Goal: Task Accomplishment & Management: Manage account settings

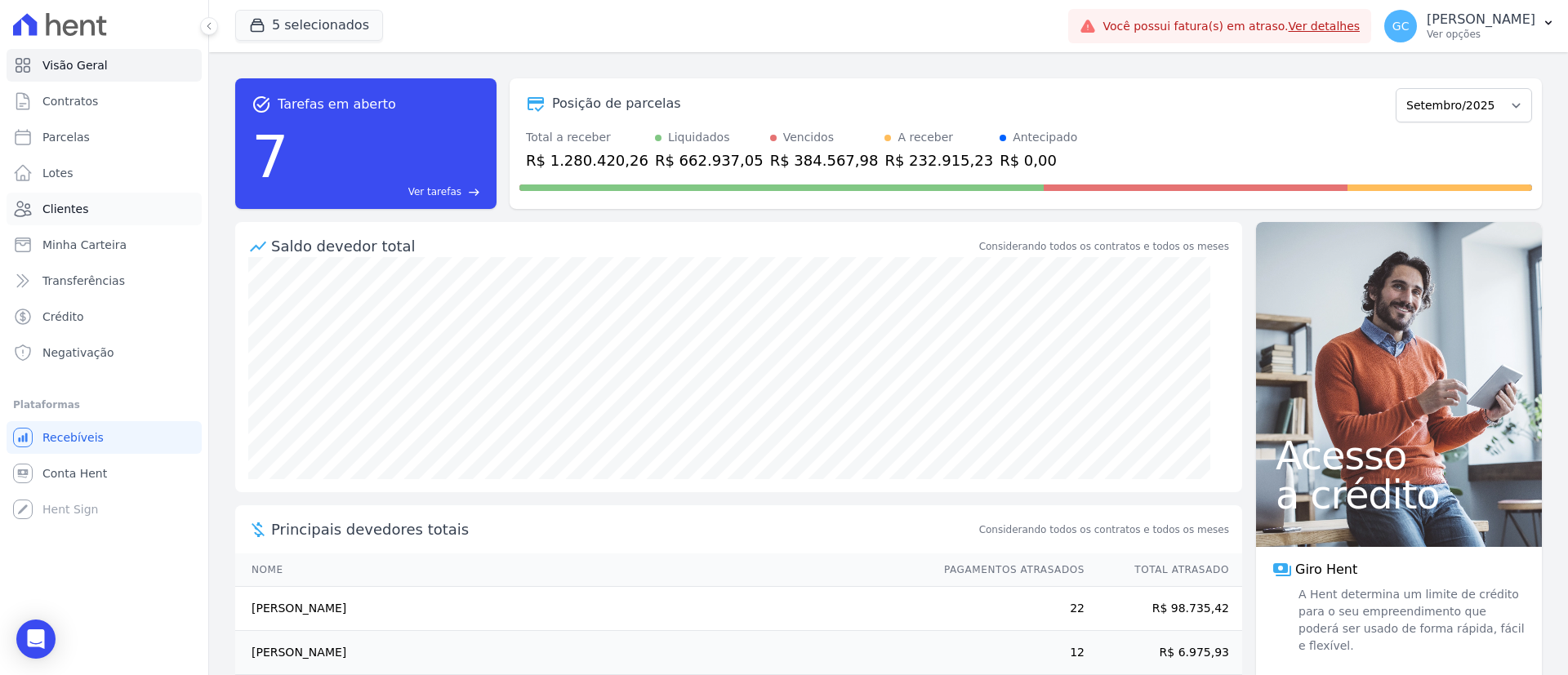
click at [70, 197] on link "Clientes" at bounding box center [104, 209] width 195 height 33
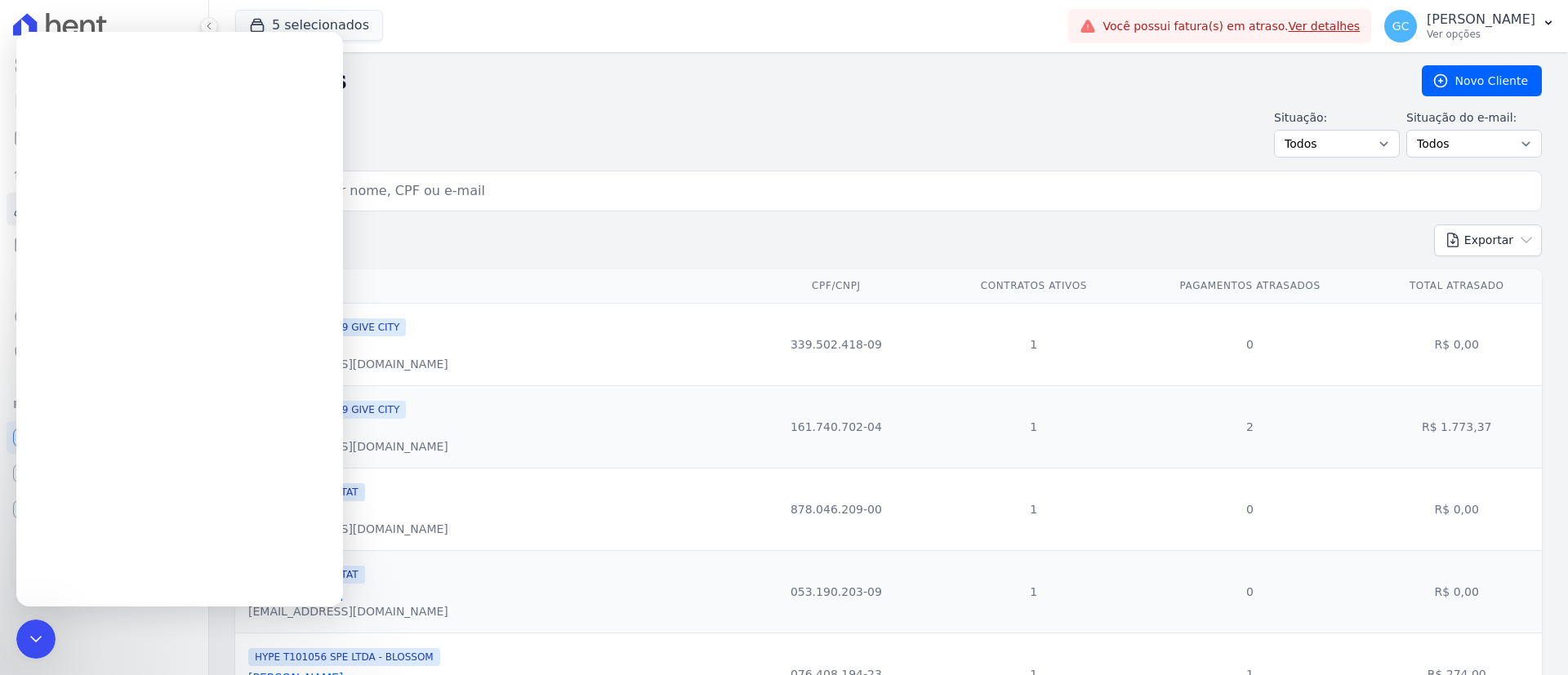
click at [534, 176] on input "search" at bounding box center [900, 191] width 1269 height 33
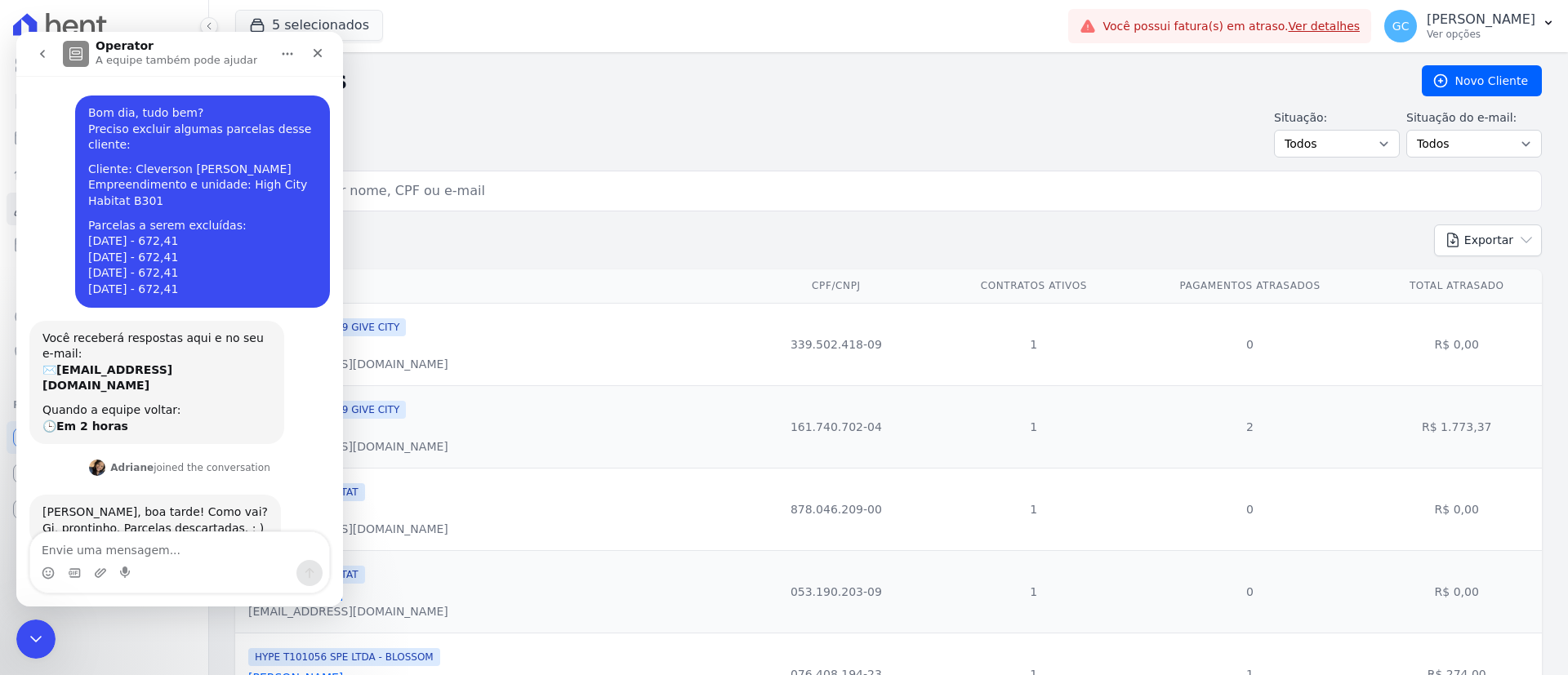
scroll to position [33, 0]
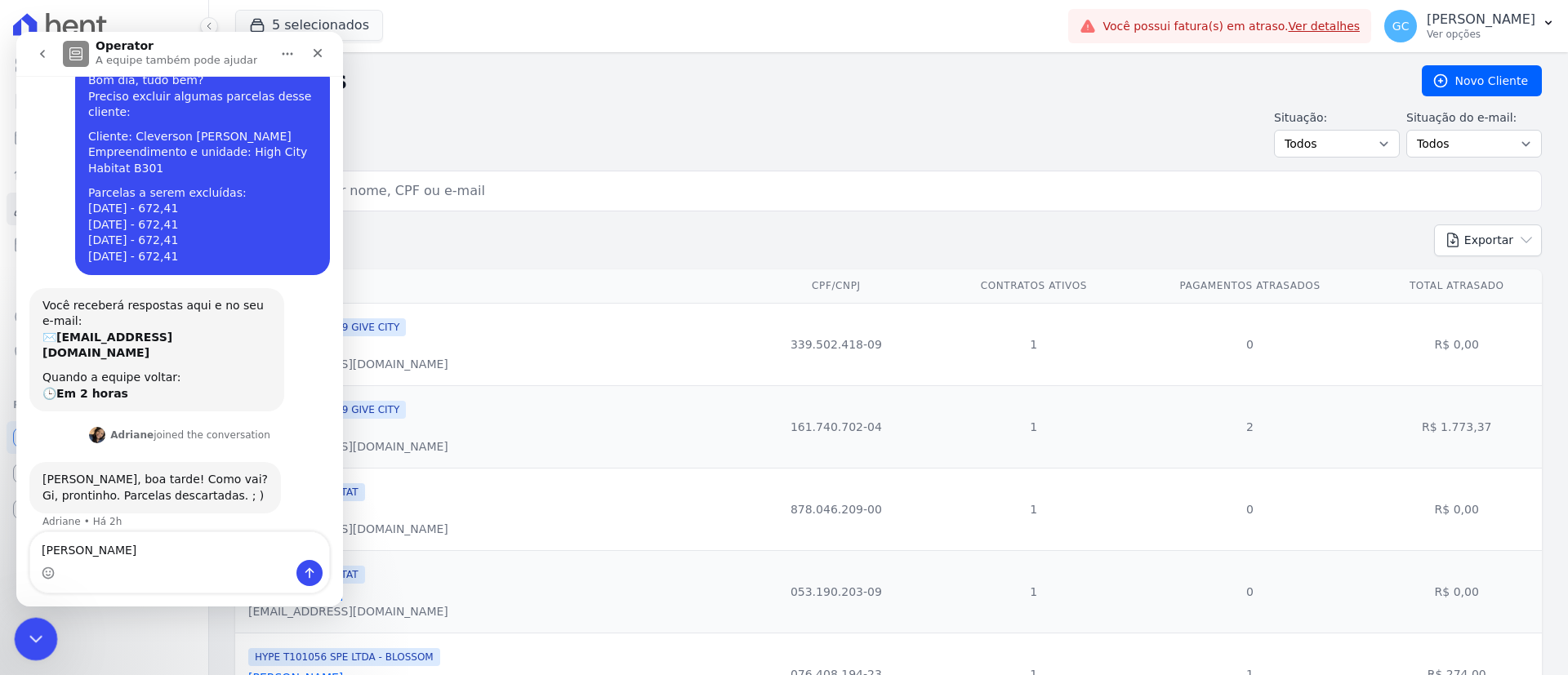
type textarea "[PERSON_NAME]"
click at [30, 643] on icon "Encerramento do Messenger da Intercom" at bounding box center [33, 637] width 20 height 20
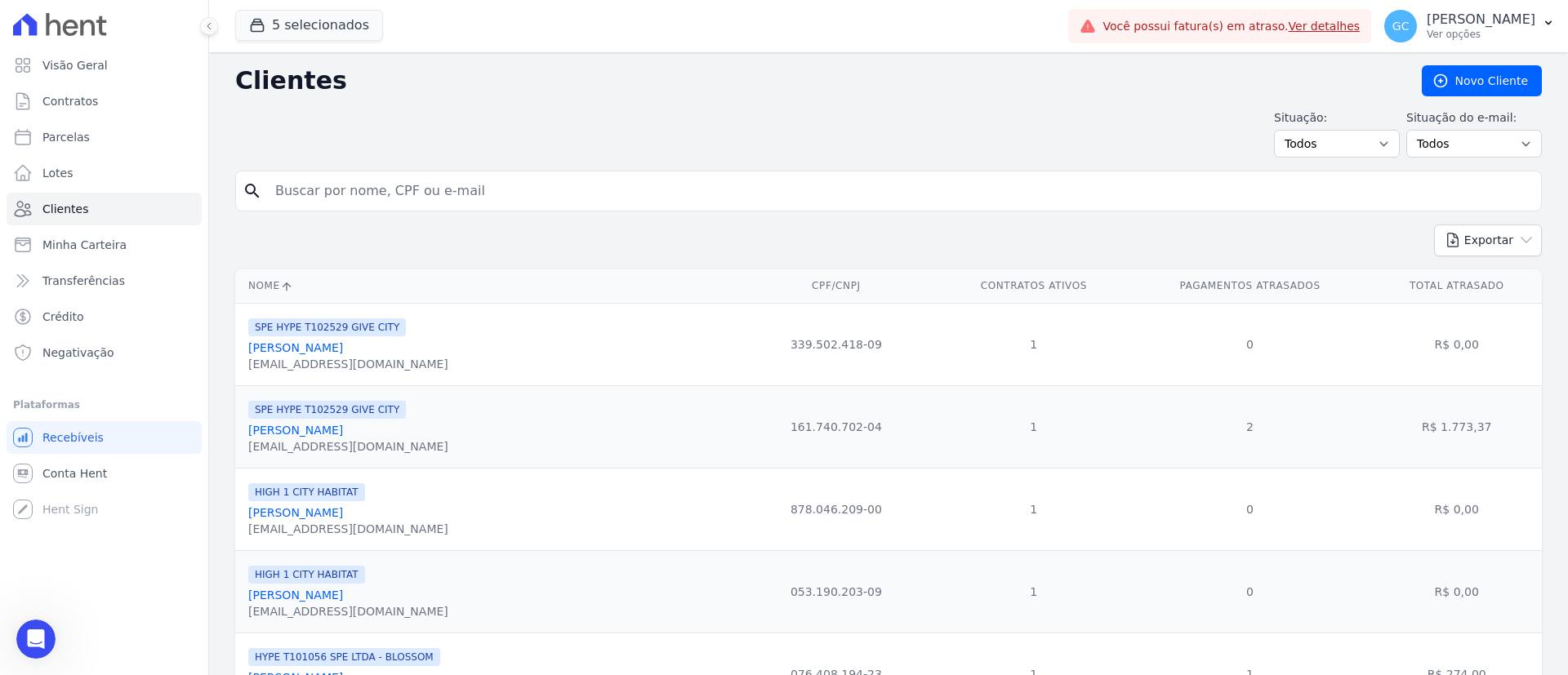
click at [493, 193] on input "search" at bounding box center [900, 191] width 1269 height 33
type input "[PERSON_NAME]"
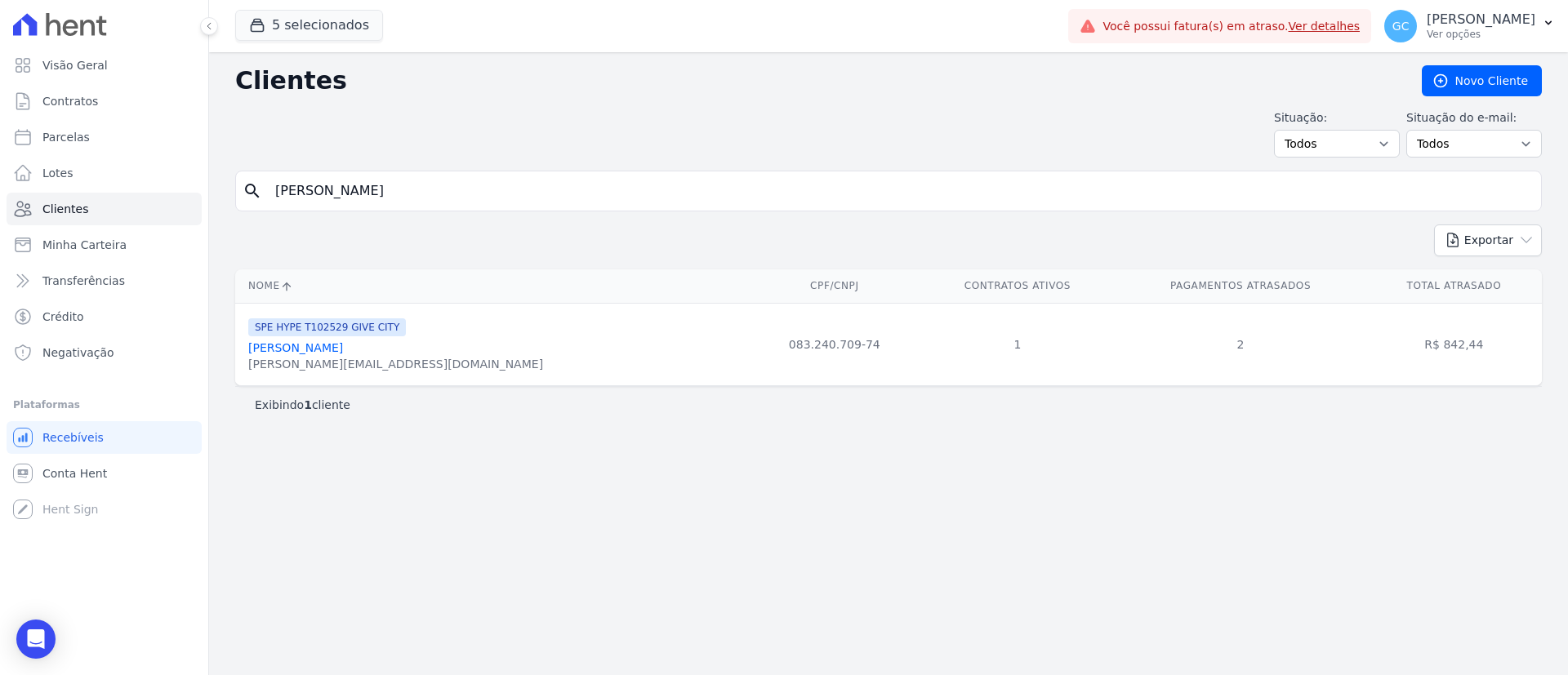
click at [310, 349] on link "[PERSON_NAME]" at bounding box center [295, 347] width 95 height 13
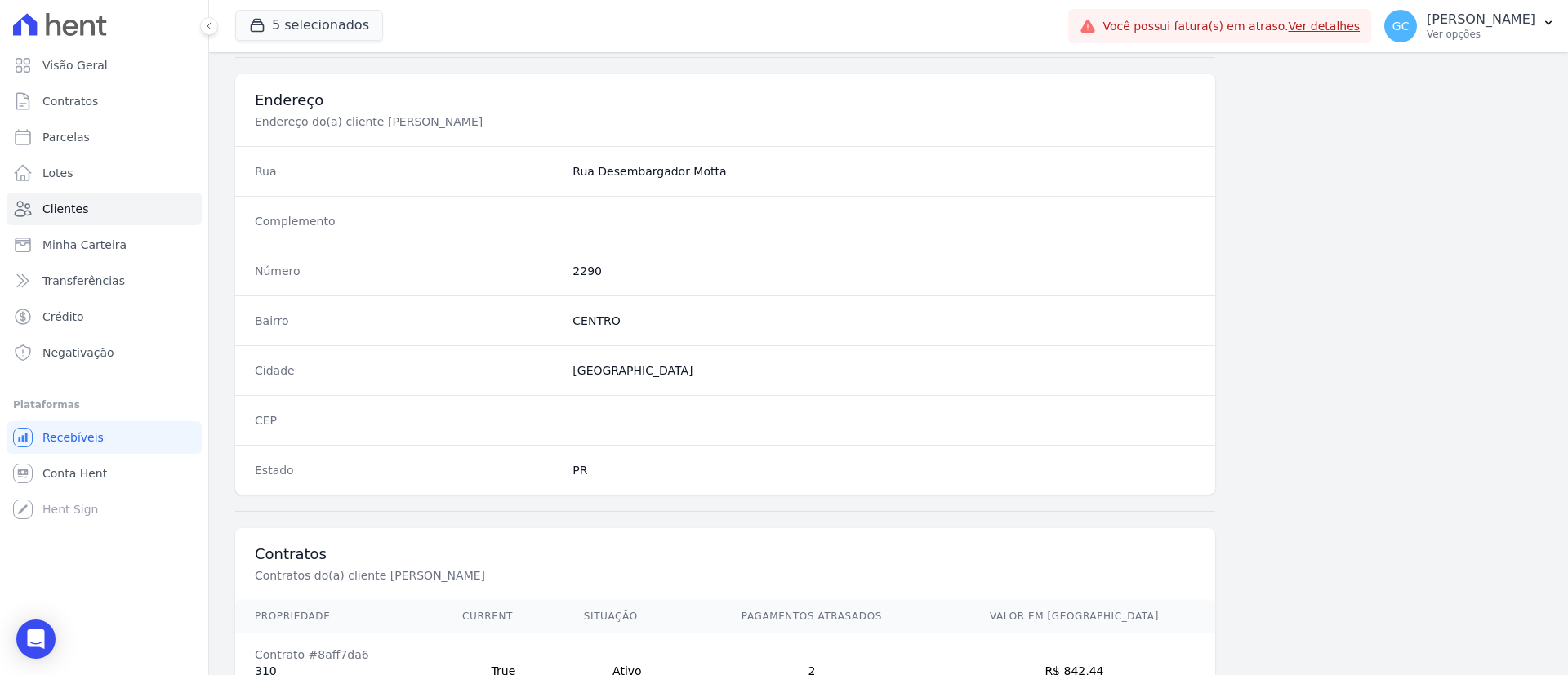
scroll to position [852, 0]
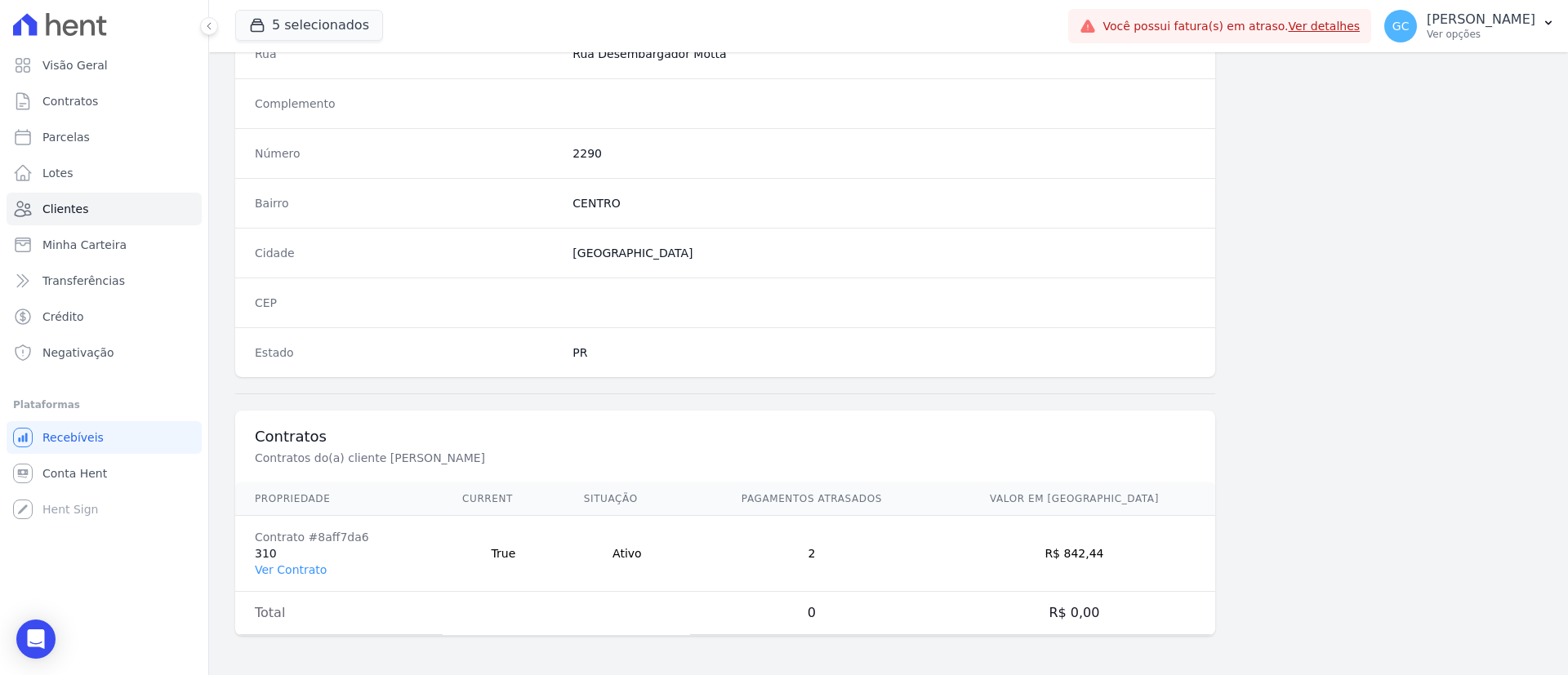
click at [305, 579] on td "Contrato #8aff7da6 310 Ver Contrato" at bounding box center [338, 553] width 207 height 76
click at [300, 575] on link "Ver Contrato" at bounding box center [291, 570] width 72 height 13
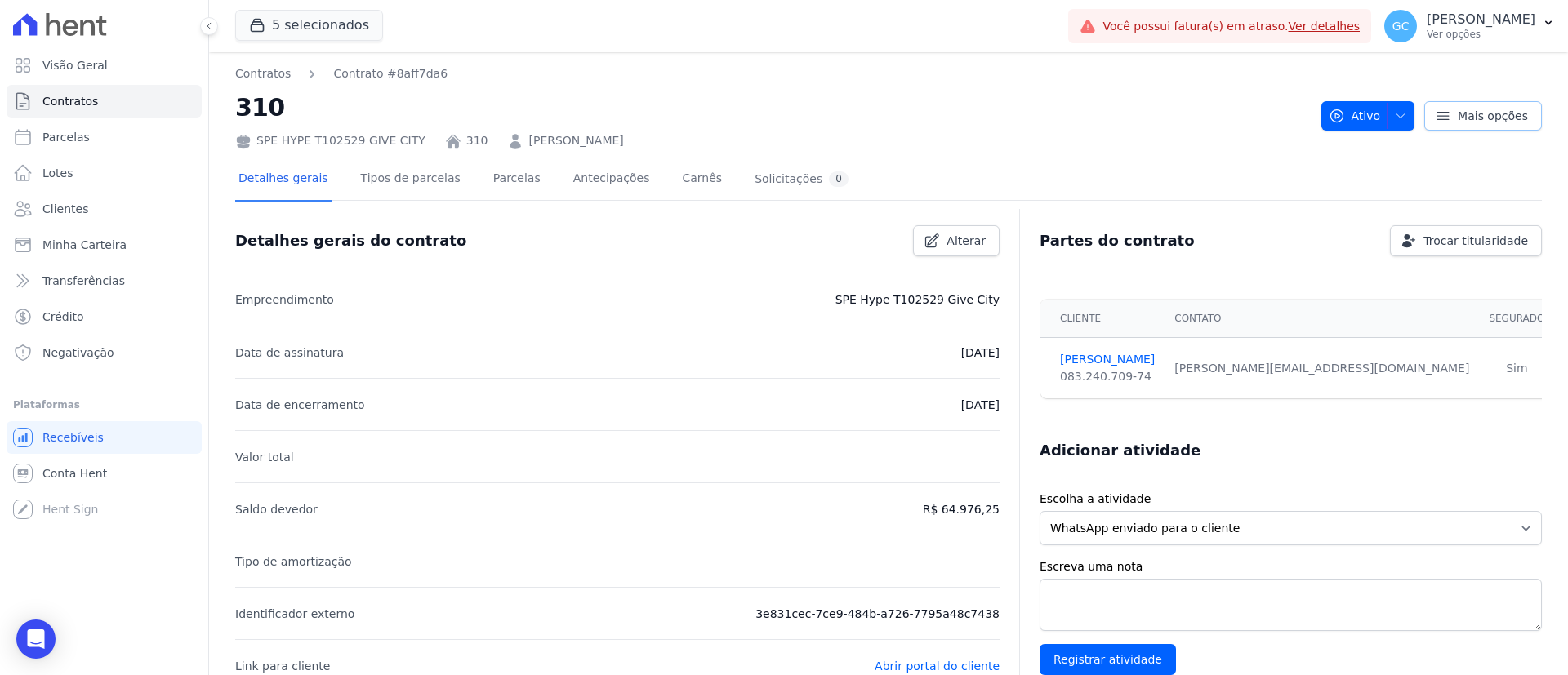
click at [1472, 112] on span "Mais opções" at bounding box center [1492, 116] width 70 height 17
click at [999, 192] on div "Detalhes gerais Tipos de parcelas [GEOGRAPHIC_DATA] Antecipações Carnês Solicit…" at bounding box center [888, 179] width 1307 height 41
click at [542, 137] on link "[PERSON_NAME]" at bounding box center [575, 141] width 95 height 17
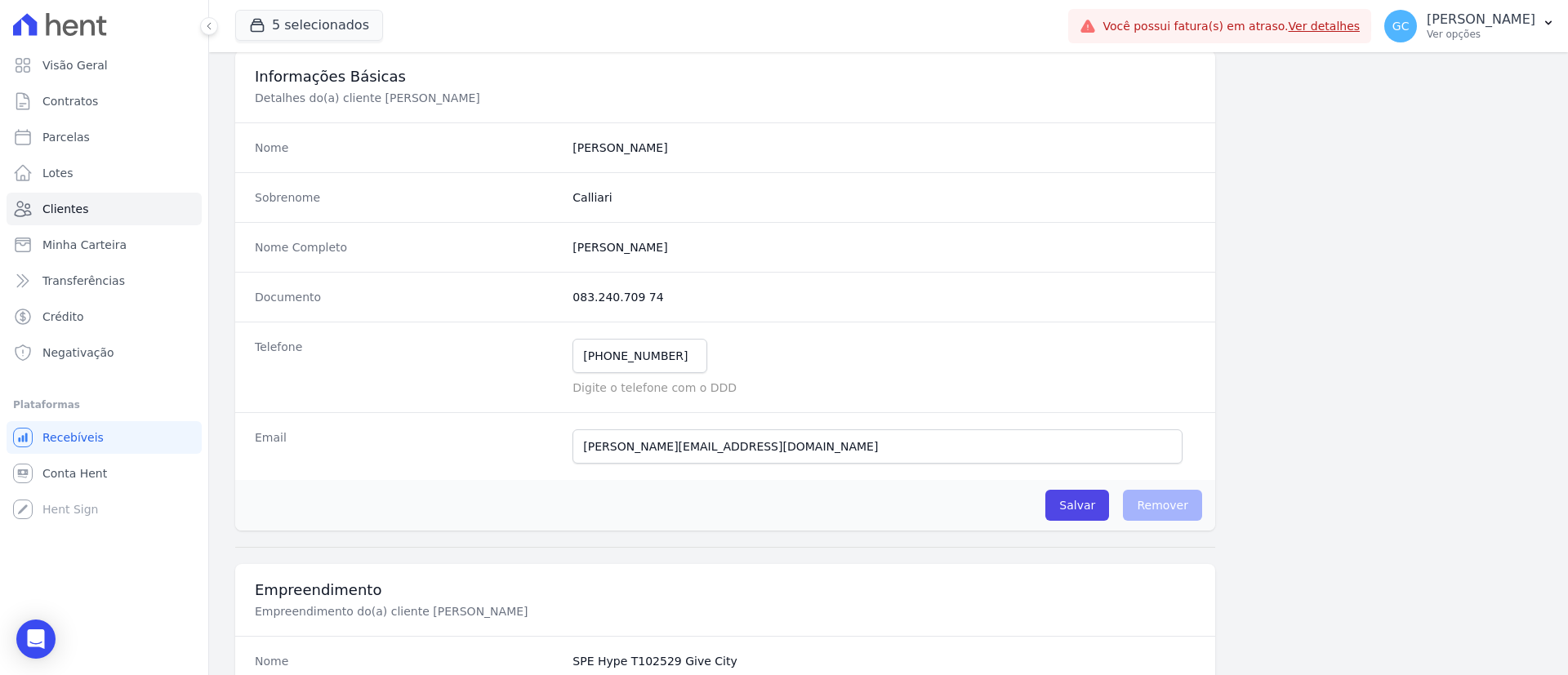
scroll to position [123, 0]
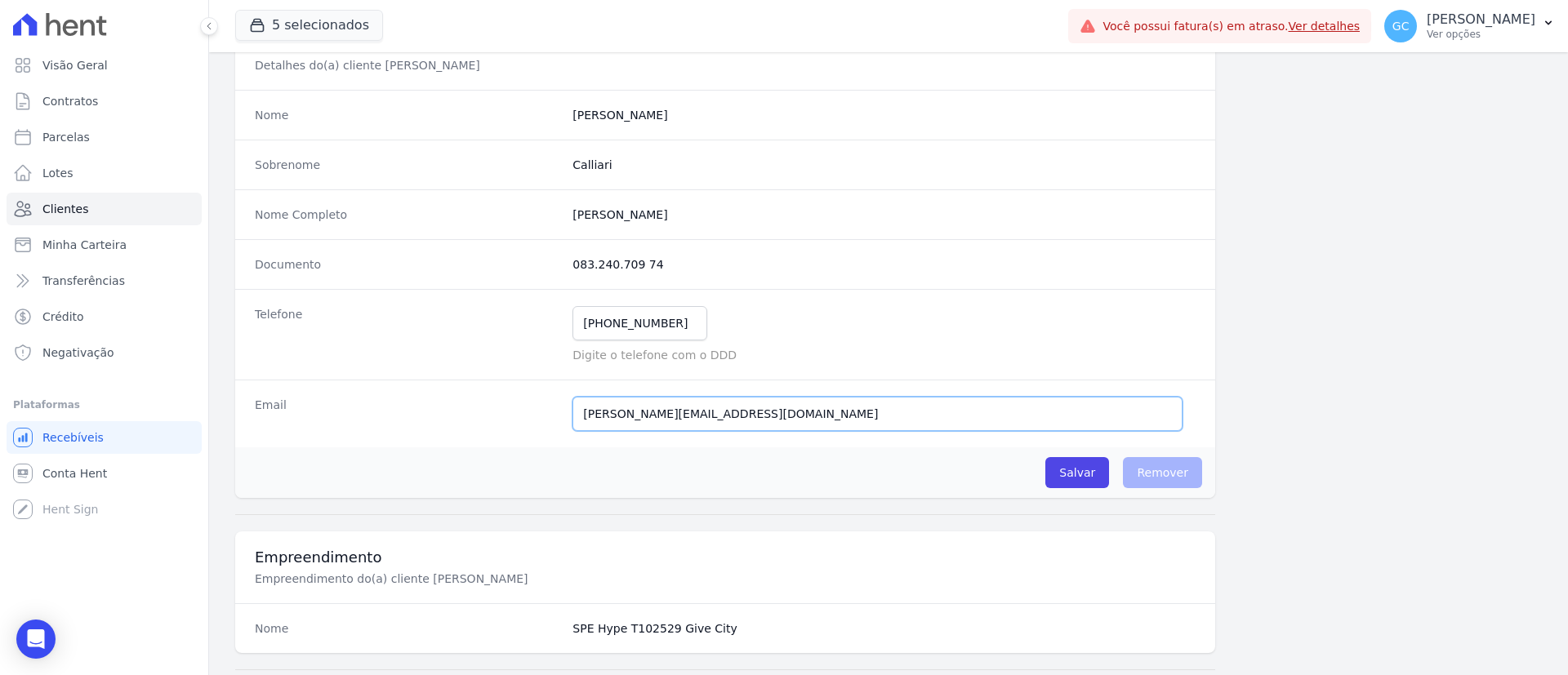
click at [780, 414] on input "[PERSON_NAME][EMAIL_ADDRESS][DOMAIN_NAME]" at bounding box center [877, 413] width 610 height 34
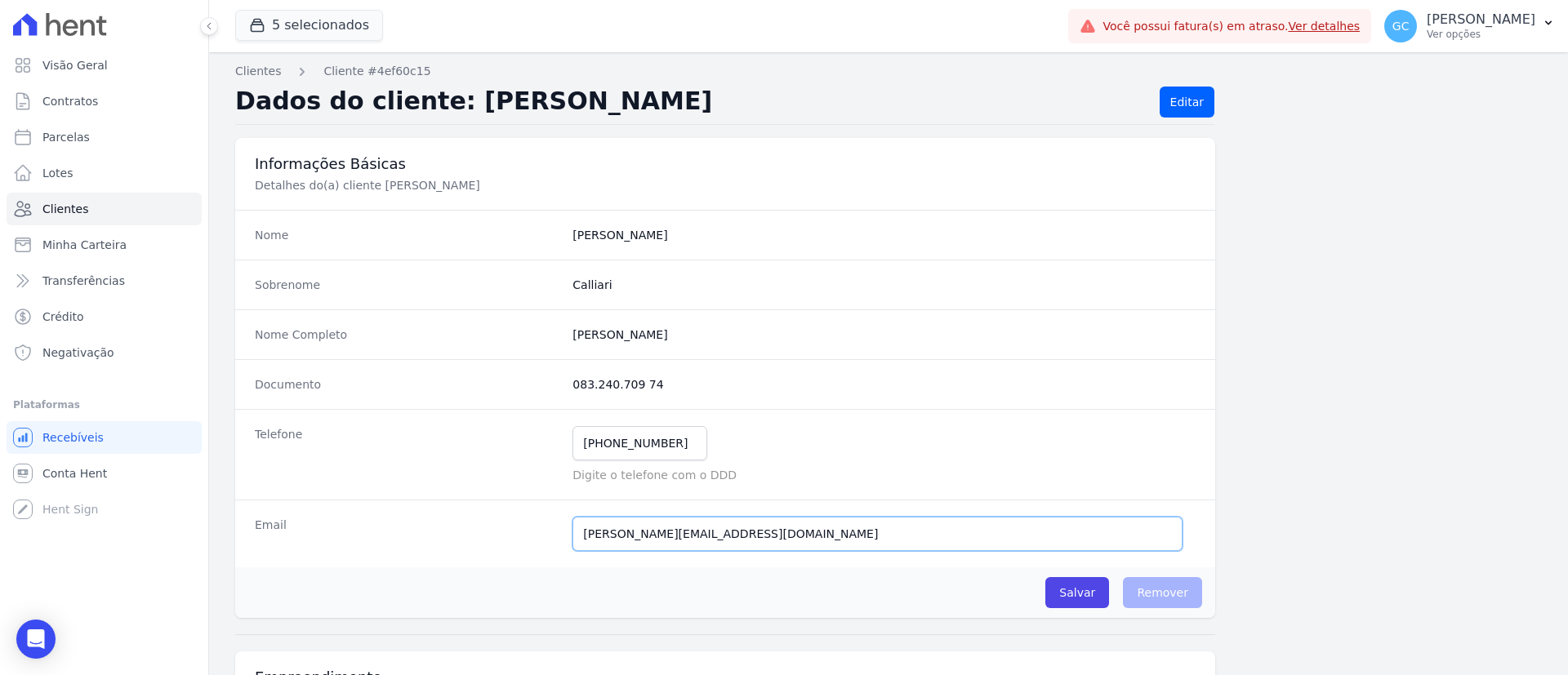
scroll to position [0, 0]
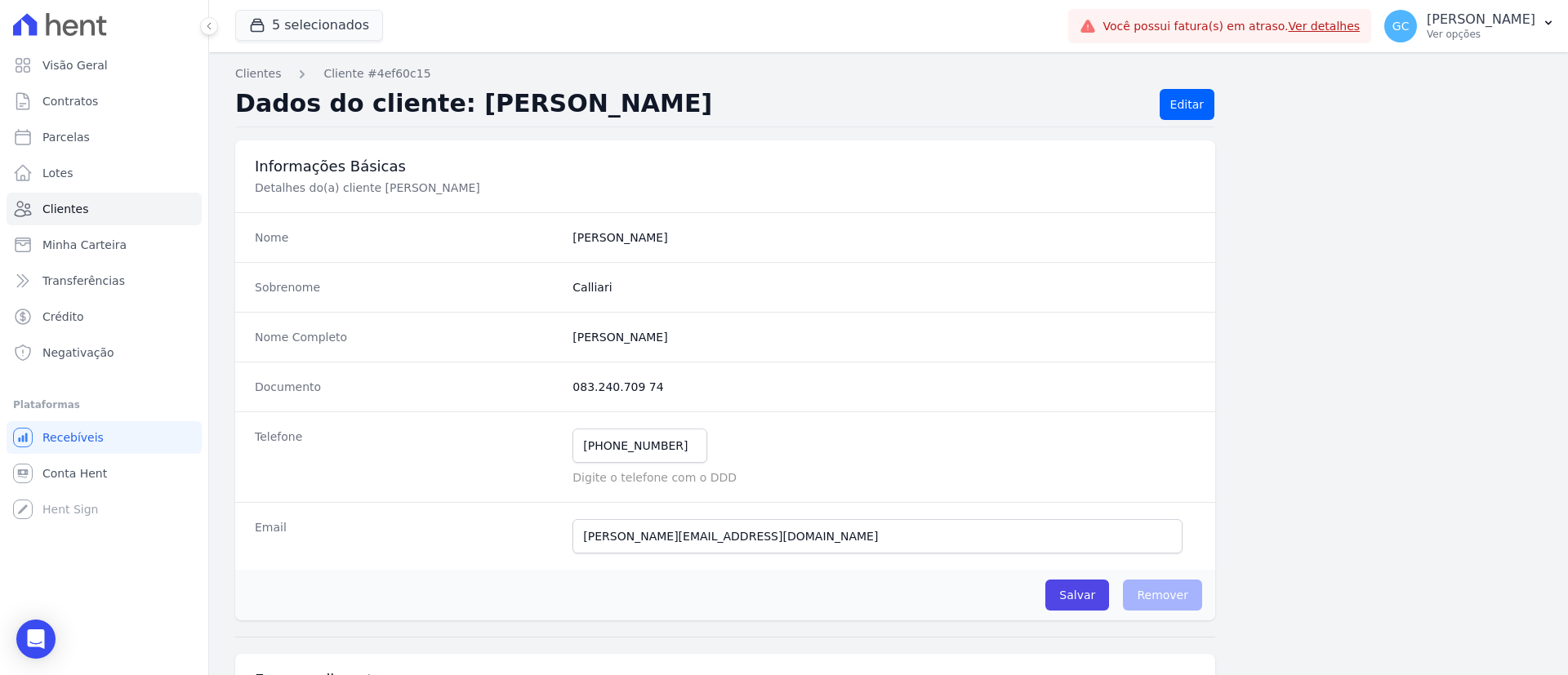
drag, startPoint x: 615, startPoint y: 104, endPoint x: 446, endPoint y: 103, distance: 169.0
click at [446, 103] on h2 "Dados do cliente: [PERSON_NAME]" at bounding box center [690, 104] width 911 height 31
copy h2 "[PERSON_NAME]"
click at [795, 526] on input "[PERSON_NAME][EMAIL_ADDRESS][DOMAIN_NAME]" at bounding box center [877, 536] width 610 height 34
paste input "[EMAIL_ADDRESS][DOMAIN_NAME]"
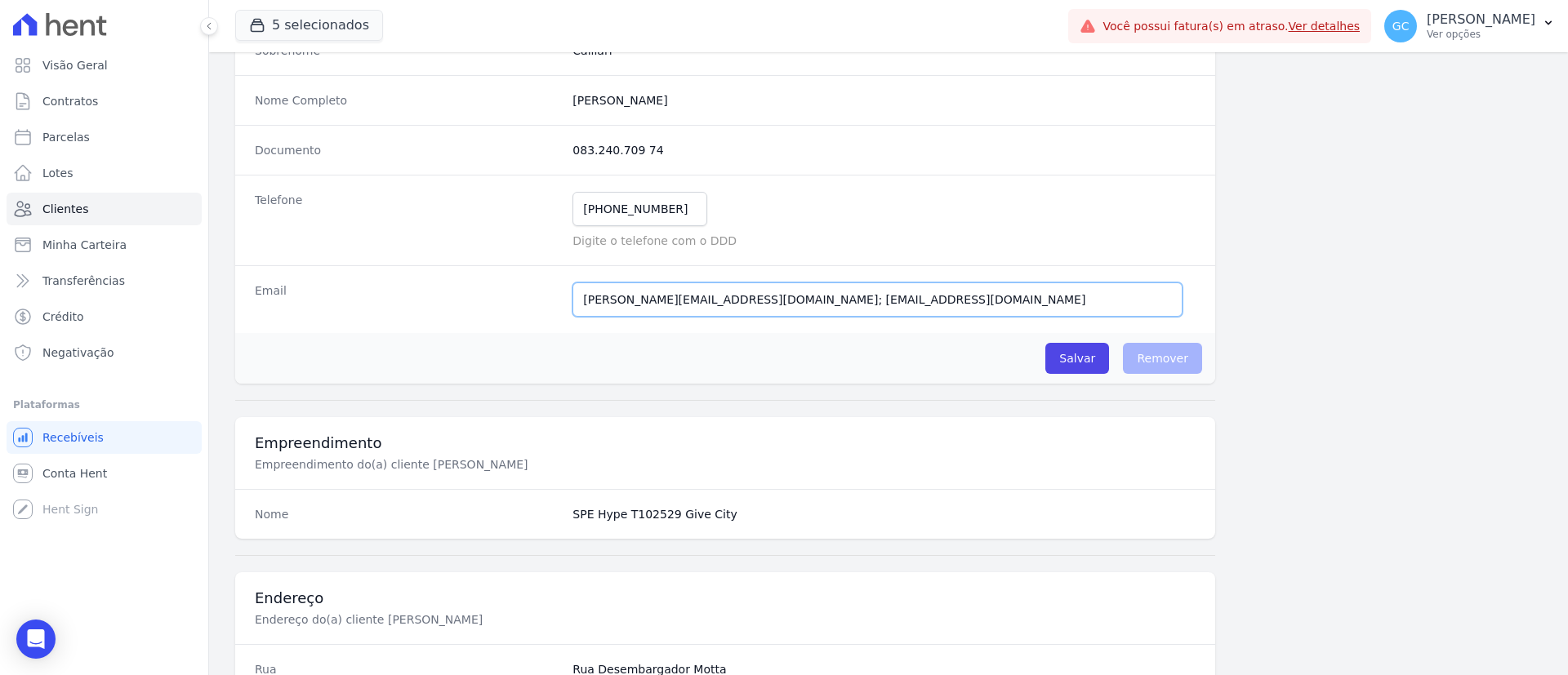
scroll to position [117, 0]
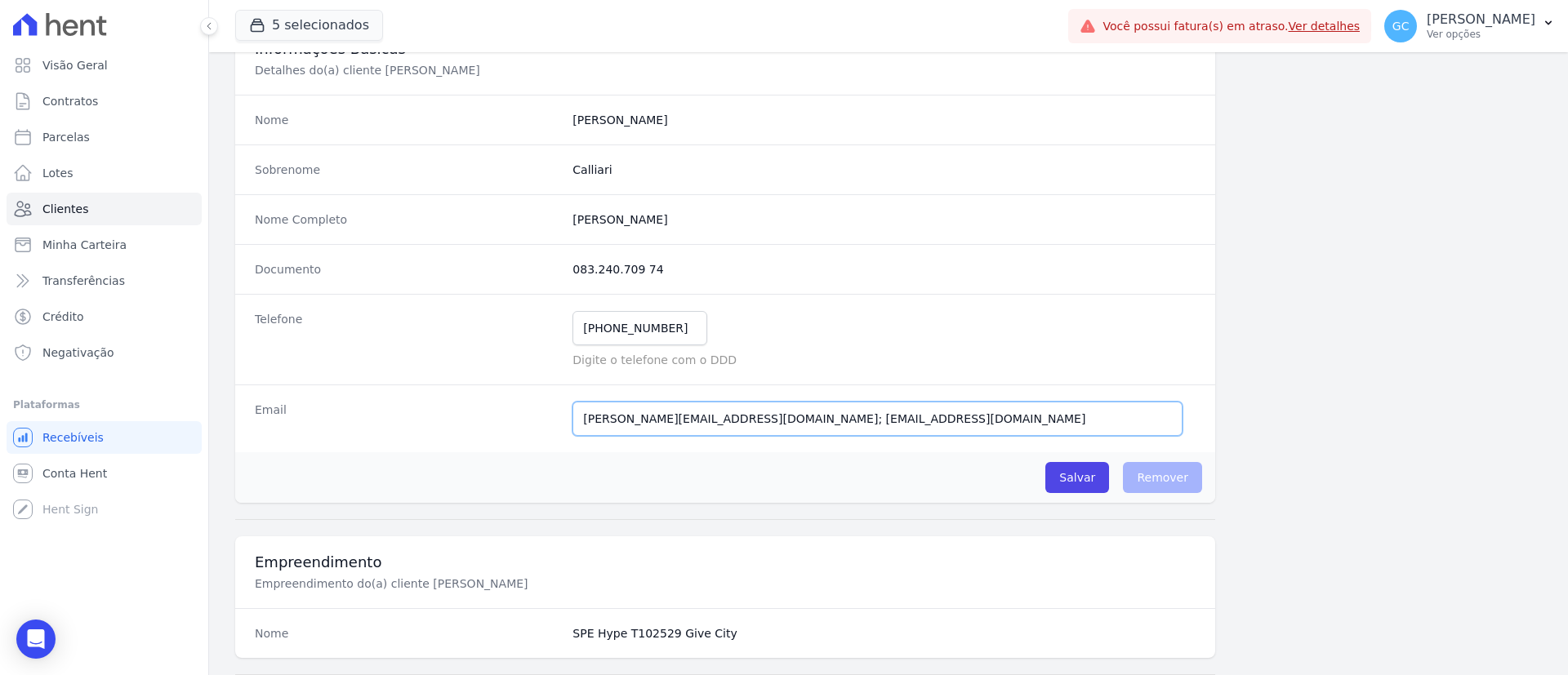
type input "[PERSON_NAME][EMAIL_ADDRESS][DOMAIN_NAME]; [EMAIL_ADDRESS][DOMAIN_NAME]"
click at [712, 418] on input "[PERSON_NAME][EMAIL_ADDRESS][DOMAIN_NAME]; [EMAIL_ADDRESS][DOMAIN_NAME]" at bounding box center [877, 418] width 610 height 34
click at [30, 643] on icon "Open Intercom Messenger" at bounding box center [36, 639] width 21 height 21
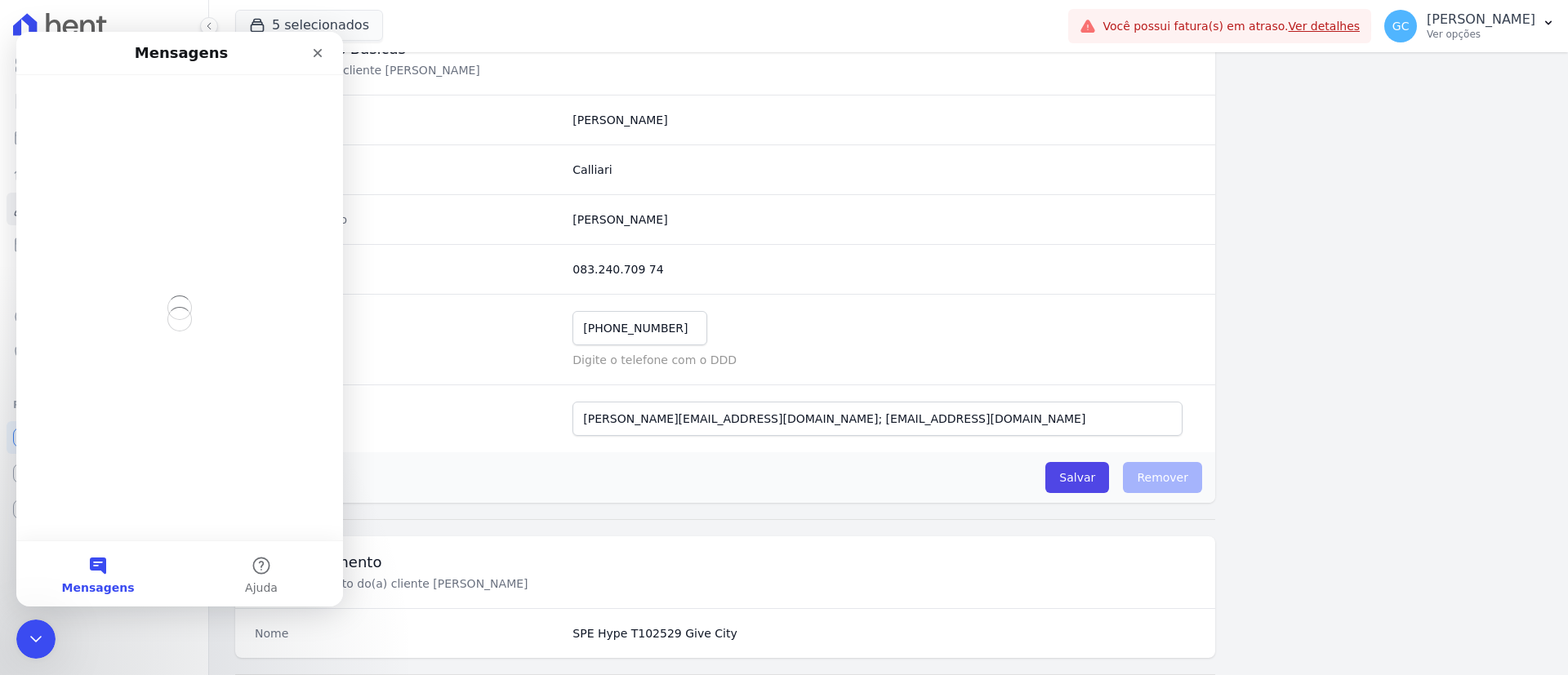
scroll to position [0, 0]
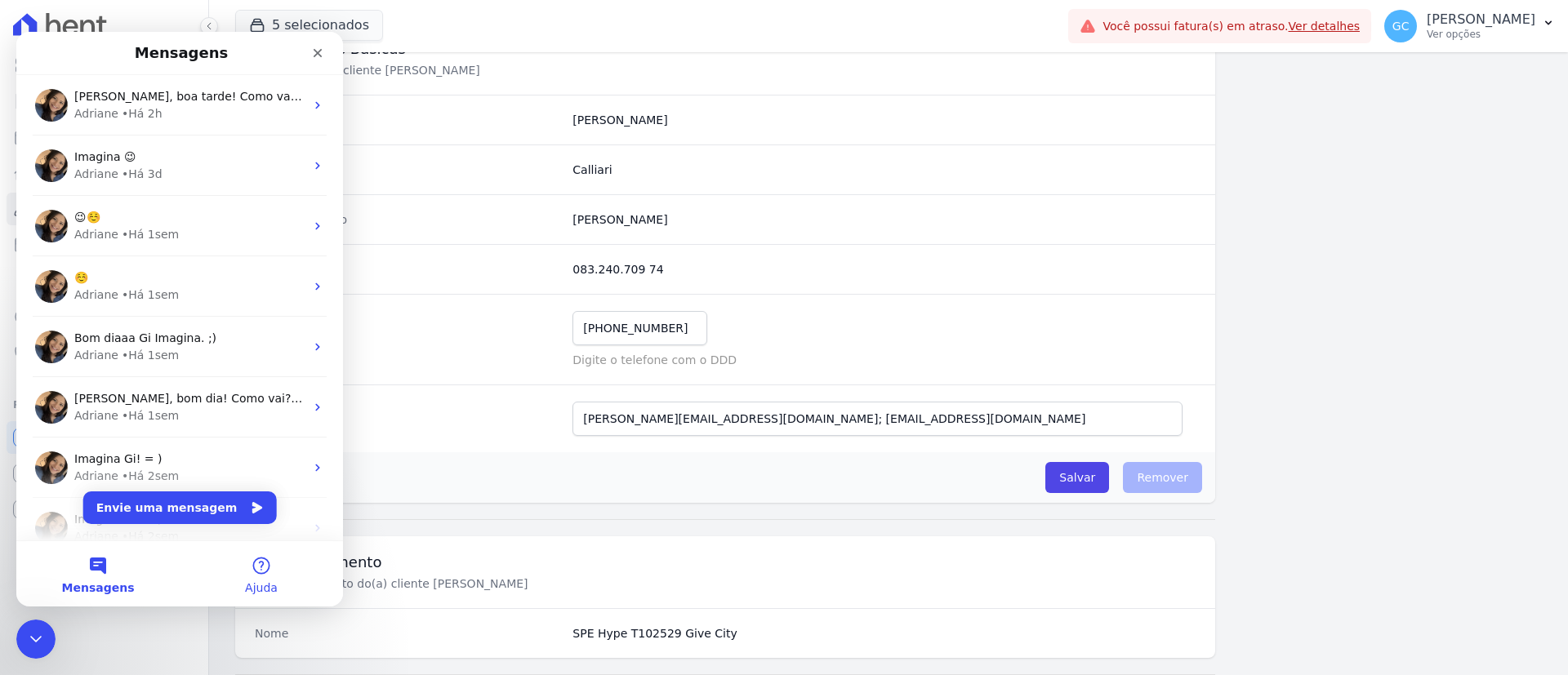
click at [252, 583] on span "Ajuda" at bounding box center [262, 587] width 33 height 11
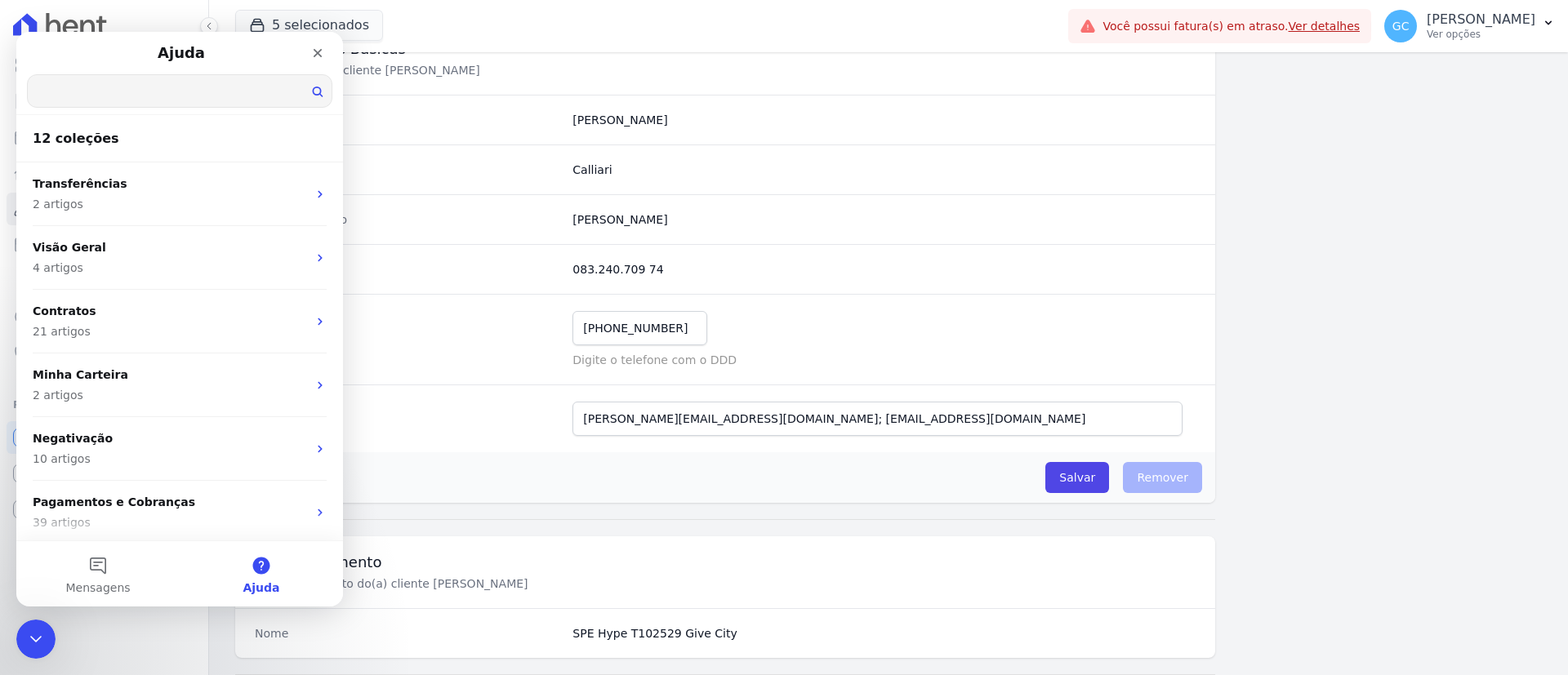
click at [140, 89] on input "Qual é a sua dúvida?" at bounding box center [179, 90] width 304 height 32
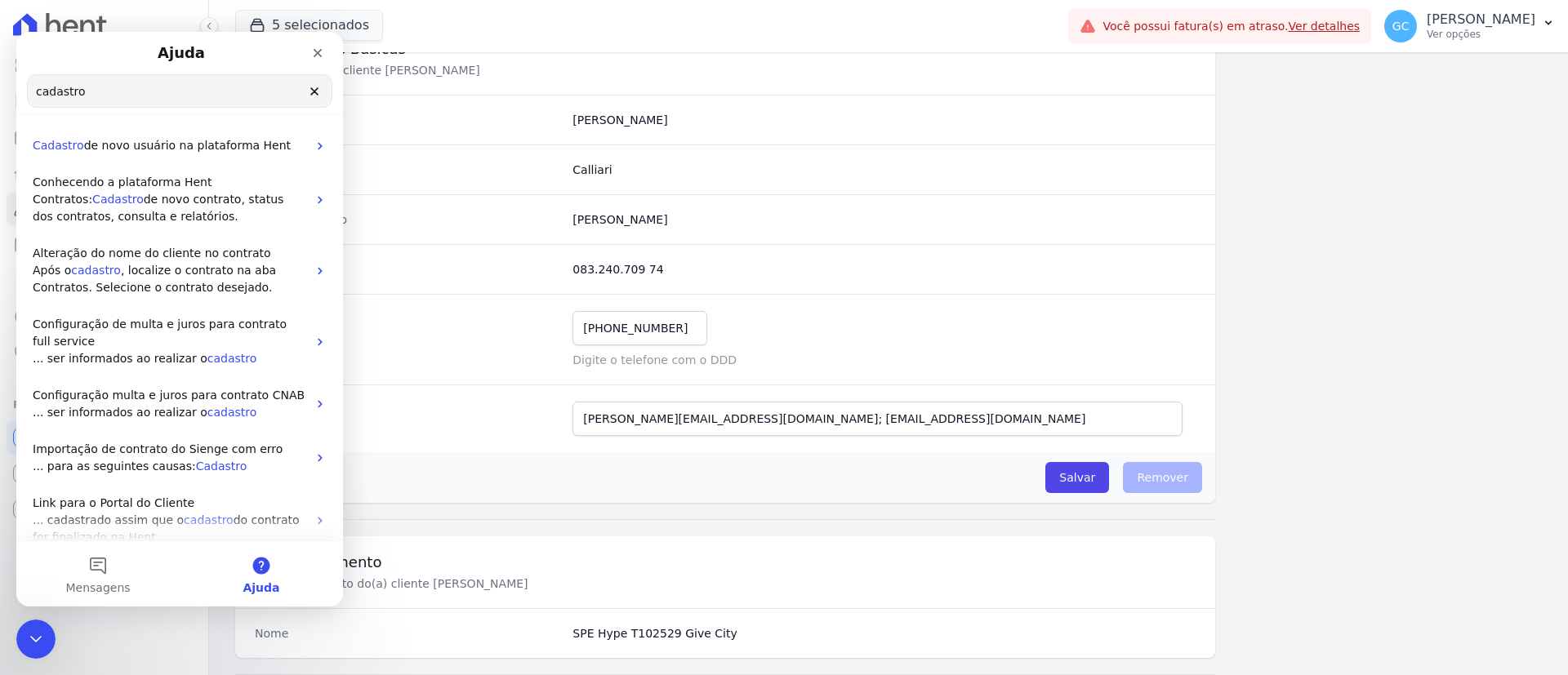
drag, startPoint x: 139, startPoint y: 91, endPoint x: 6, endPoint y: 110, distance: 134.4
click at [17, 110] on html "Ajuda cadastro Qual é a sua dúvida? Cadastro de novo usuário na plataforma Hent…" at bounding box center [179, 319] width 326 height 575
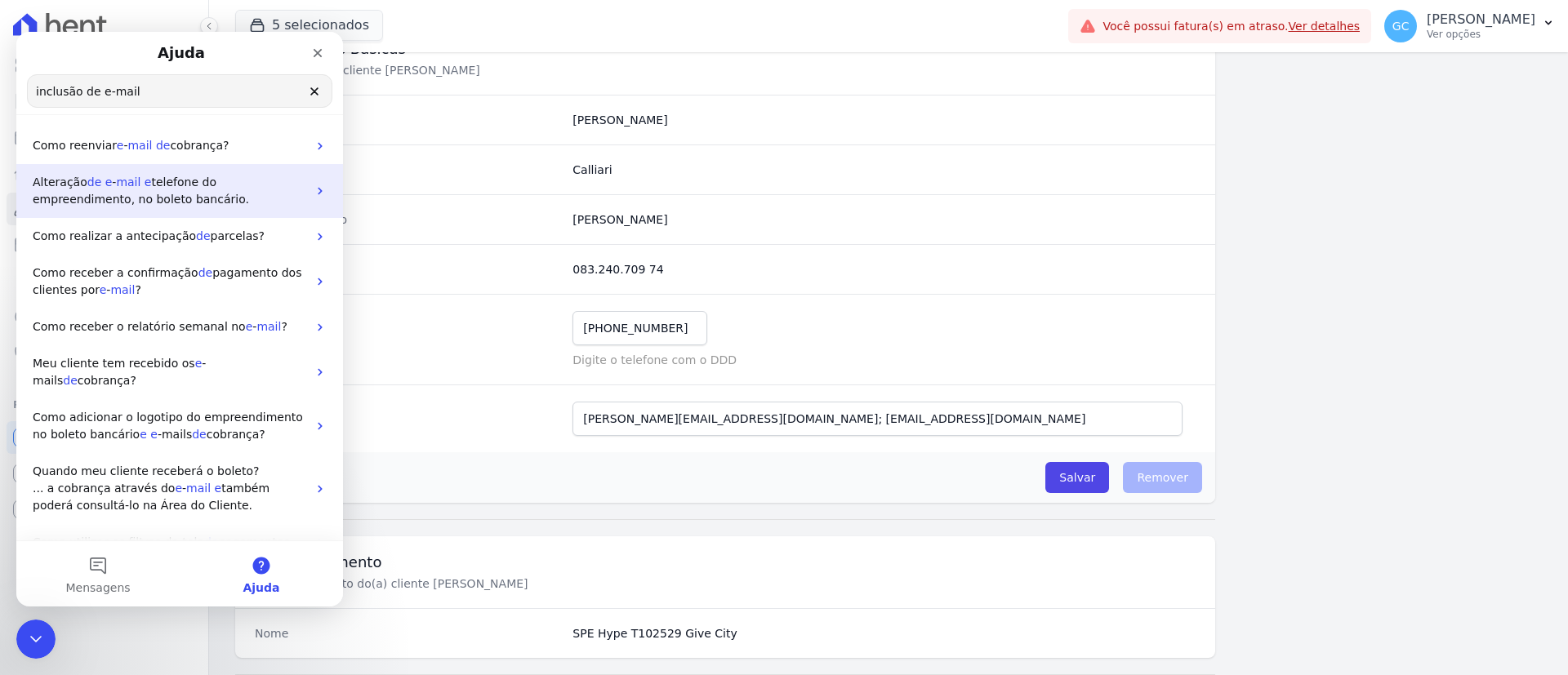
type input "inclusão de e-mail"
click at [129, 200] on span "telefone do empreendimento, no boleto bancário." at bounding box center [141, 190] width 217 height 30
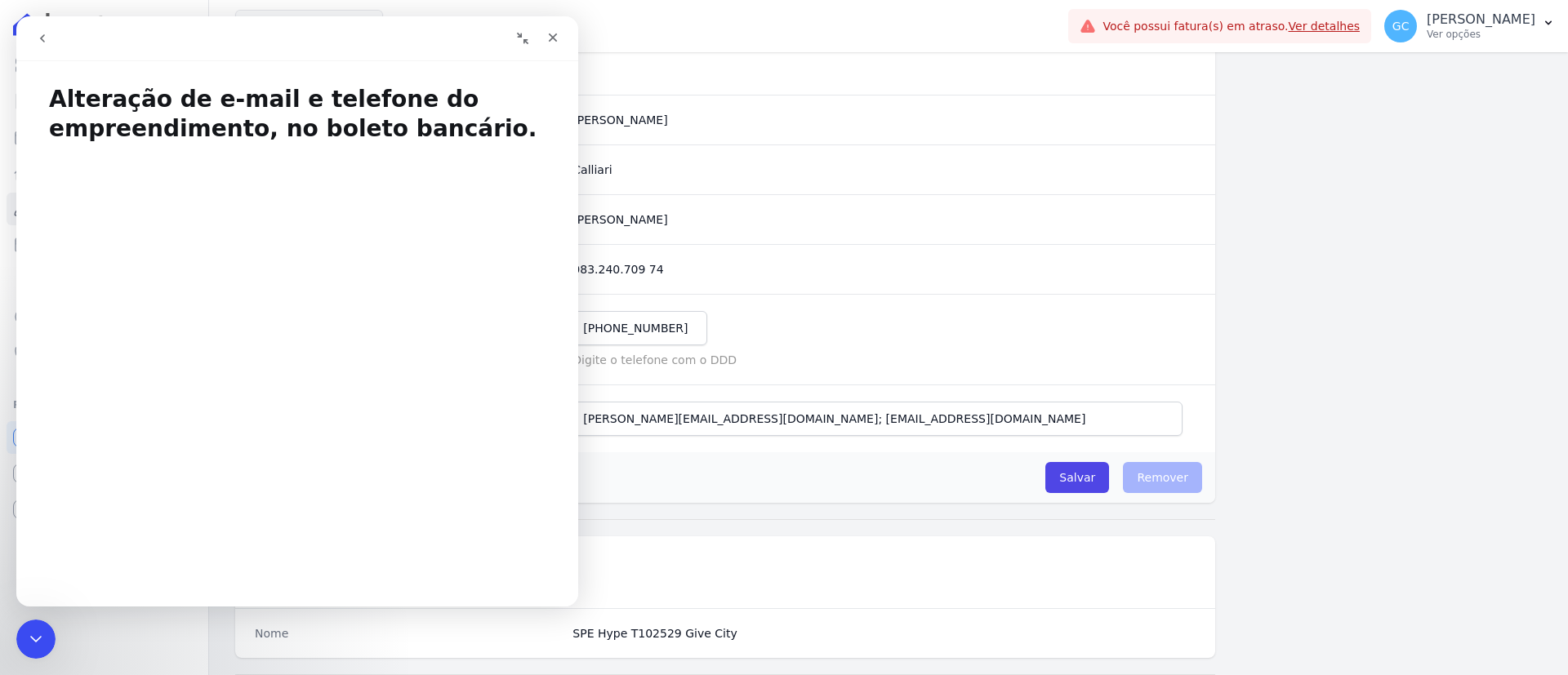
click at [41, 41] on icon "go back" at bounding box center [42, 38] width 13 height 13
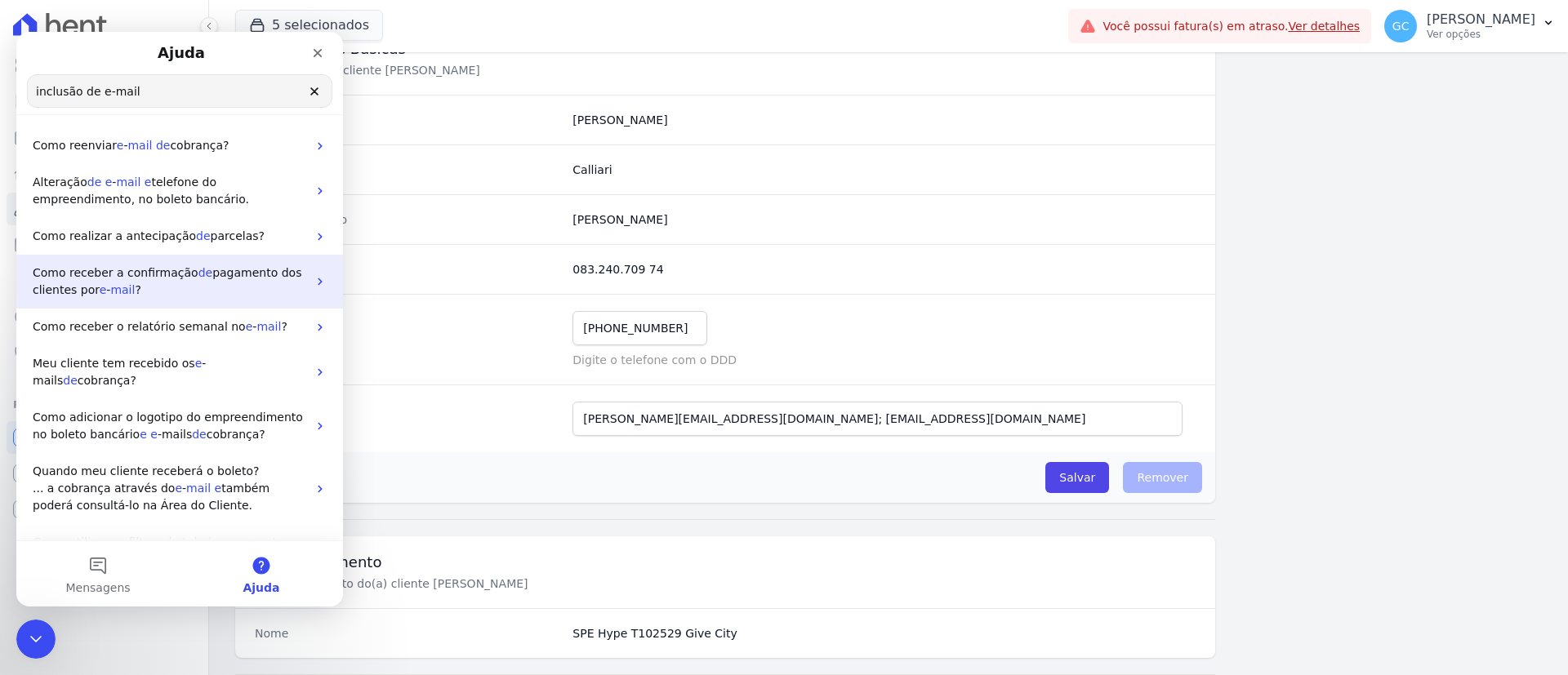
scroll to position [57, 0]
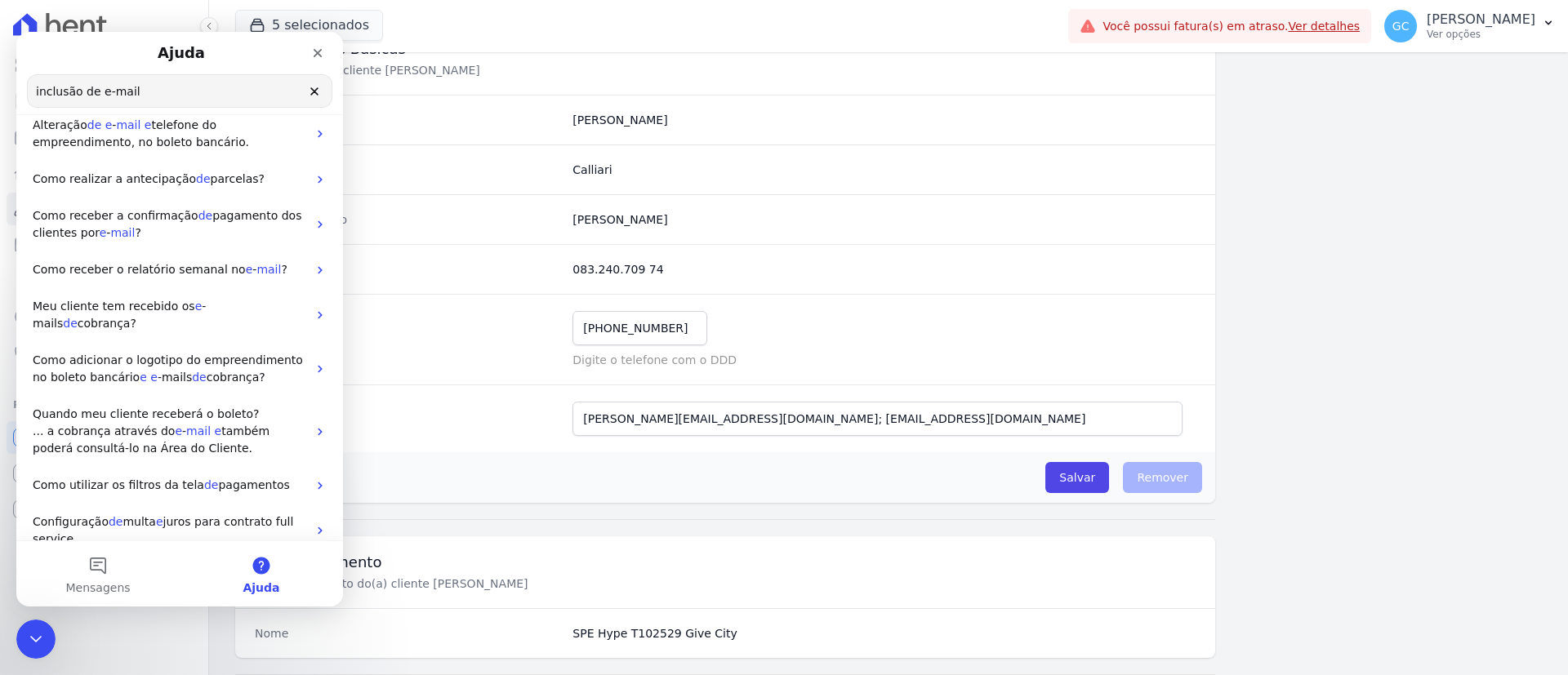
drag, startPoint x: 99, startPoint y: 90, endPoint x: 17, endPoint y: 125, distance: 89.2
click at [17, 92] on html "Ajuda inclusão de e-mail Qual é a sua dúvida? Como reenviar e - mail de cobranç…" at bounding box center [179, 319] width 326 height 575
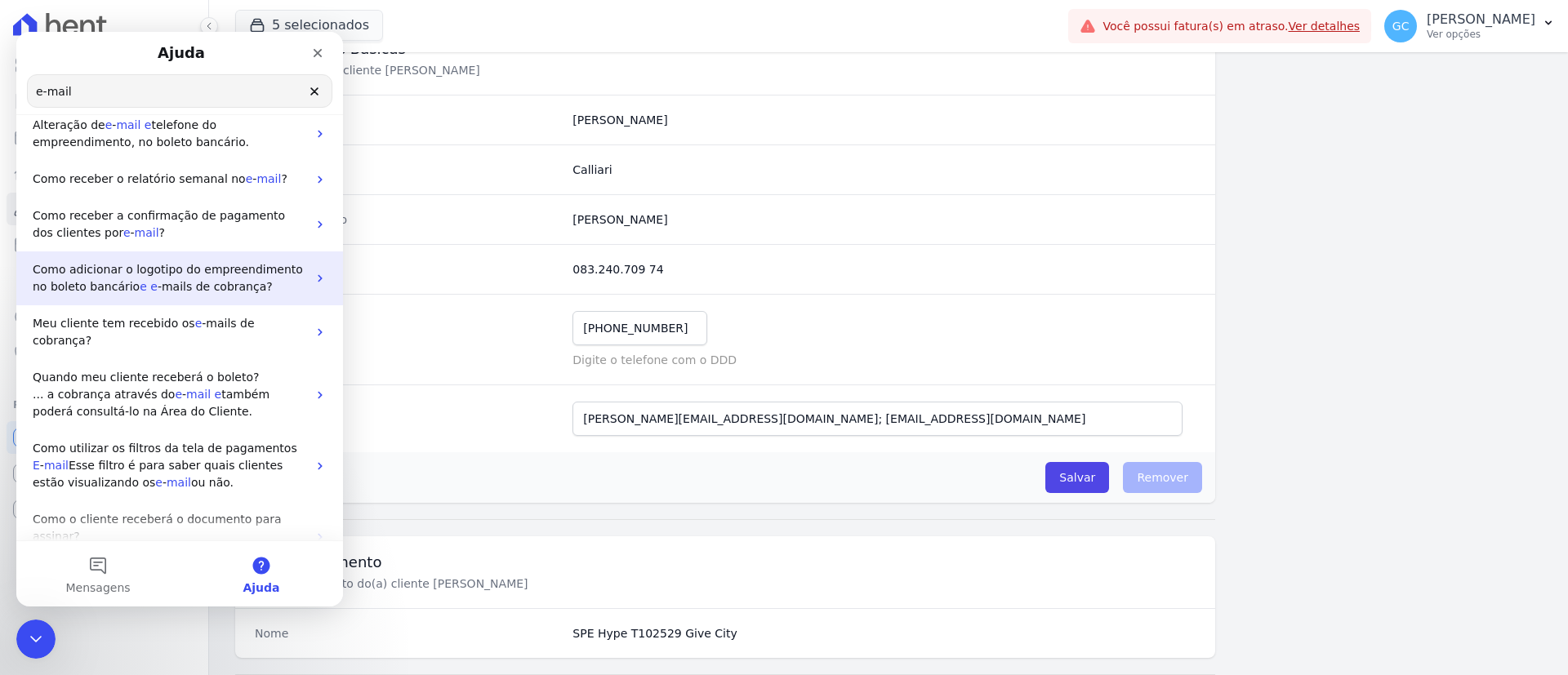
scroll to position [0, 0]
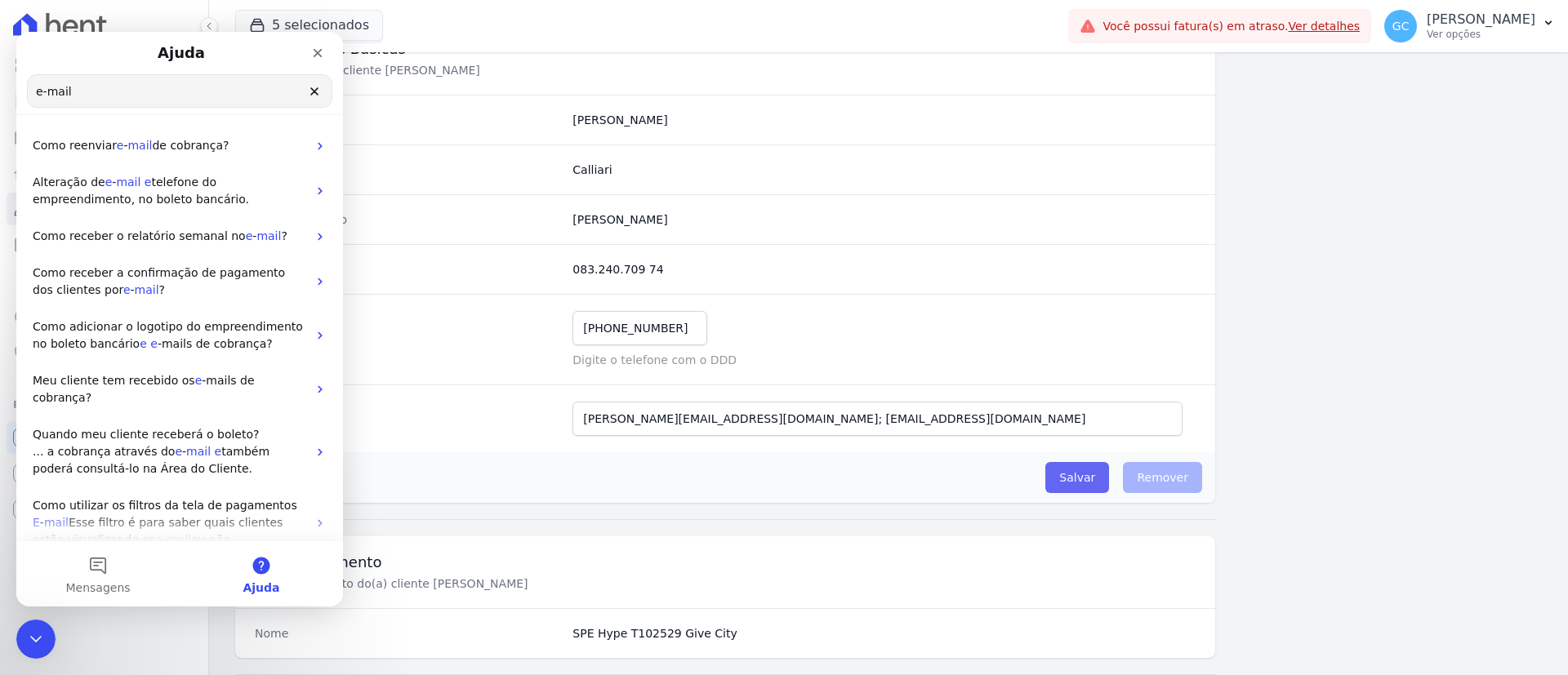
type input "e-mail"
click at [1062, 483] on input "Salvar" at bounding box center [1076, 478] width 64 height 31
click at [904, 352] on p "Digite o telefone com o DDD" at bounding box center [884, 360] width 623 height 17
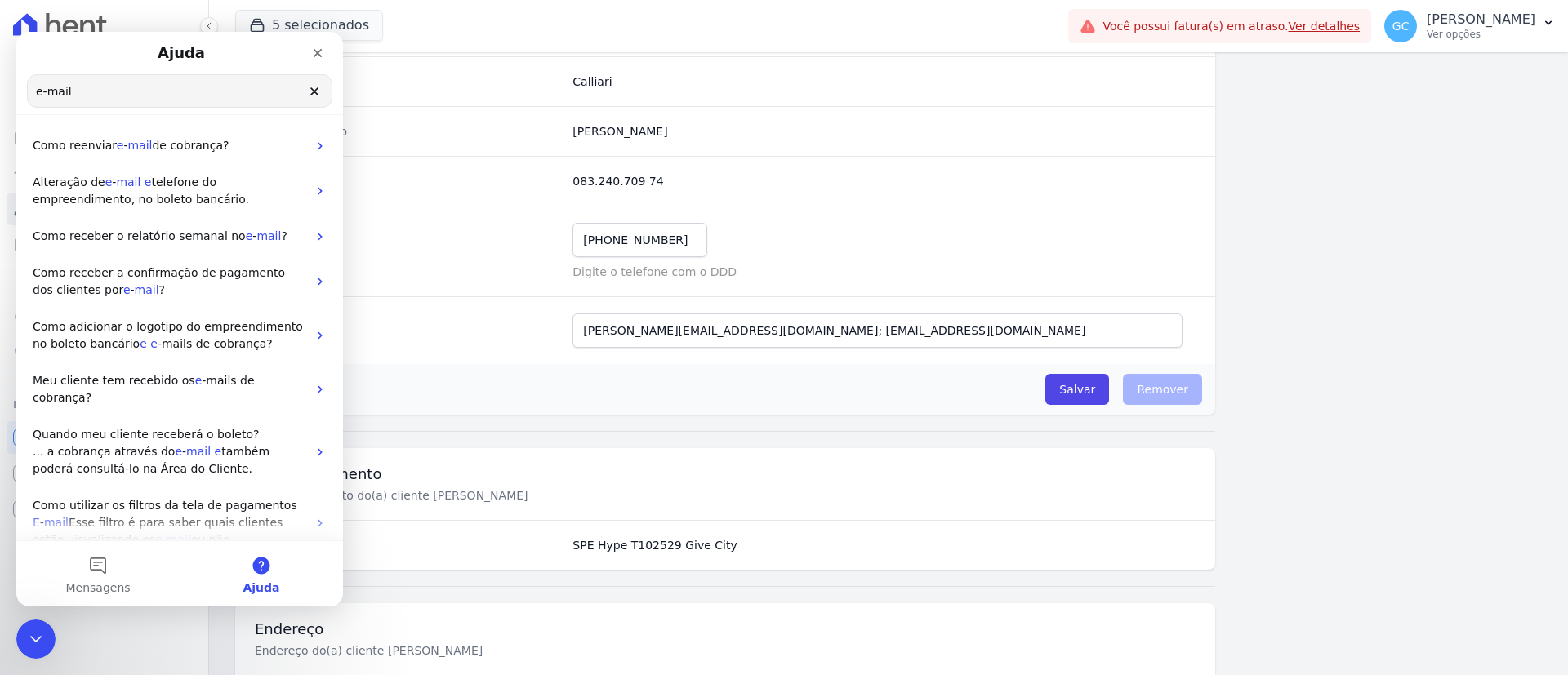
scroll to position [240, 0]
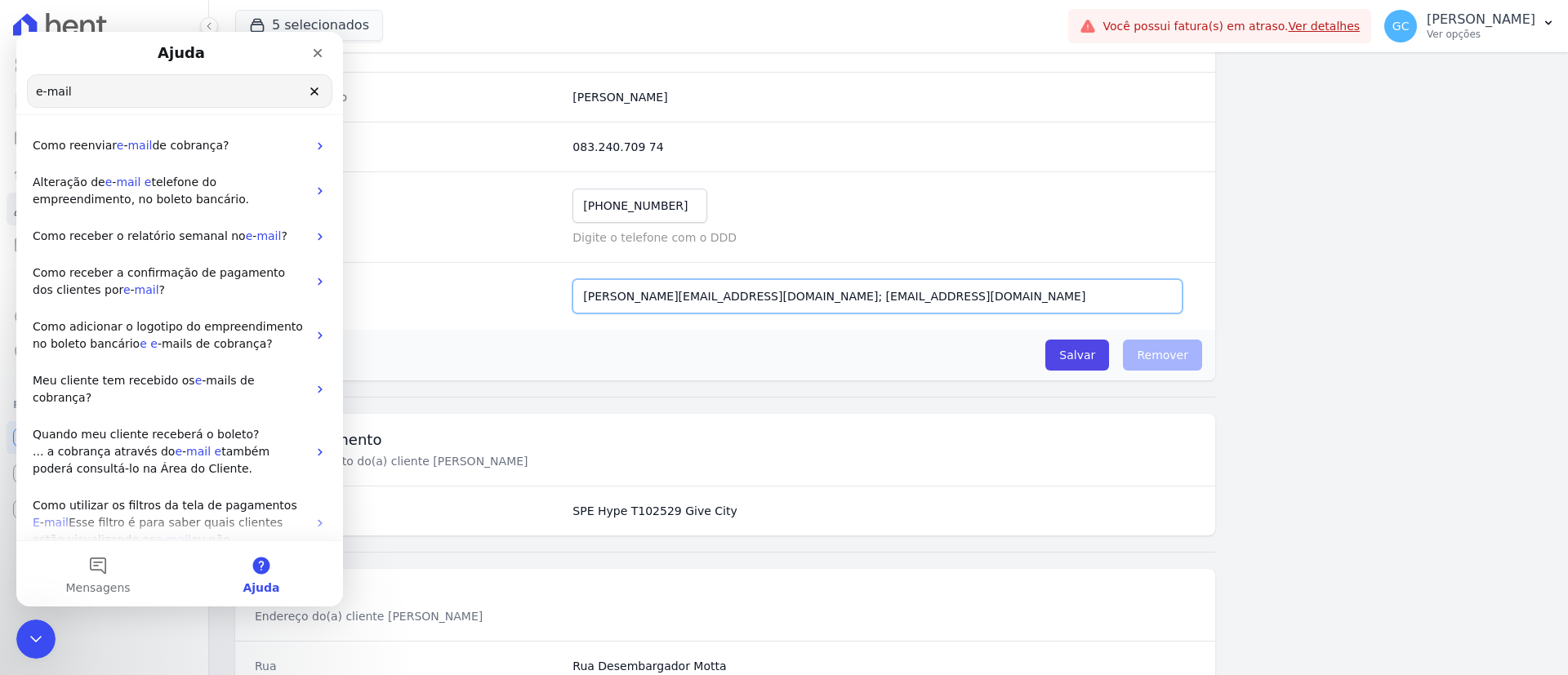
drag, startPoint x: 859, startPoint y: 300, endPoint x: 705, endPoint y: 328, distance: 156.5
click at [705, 328] on div "Email [PERSON_NAME][EMAIL_ADDRESS][DOMAIN_NAME]; [EMAIL_ADDRESS][DOMAIN_NAME] E…" at bounding box center [725, 296] width 980 height 68
type input "[PERSON_NAME][EMAIL_ADDRESS][DOMAIN_NAME]"
click at [1075, 357] on input "Salvar" at bounding box center [1076, 355] width 64 height 31
click at [51, 632] on div "Encerramento do Messenger da Intercom" at bounding box center [33, 637] width 39 height 39
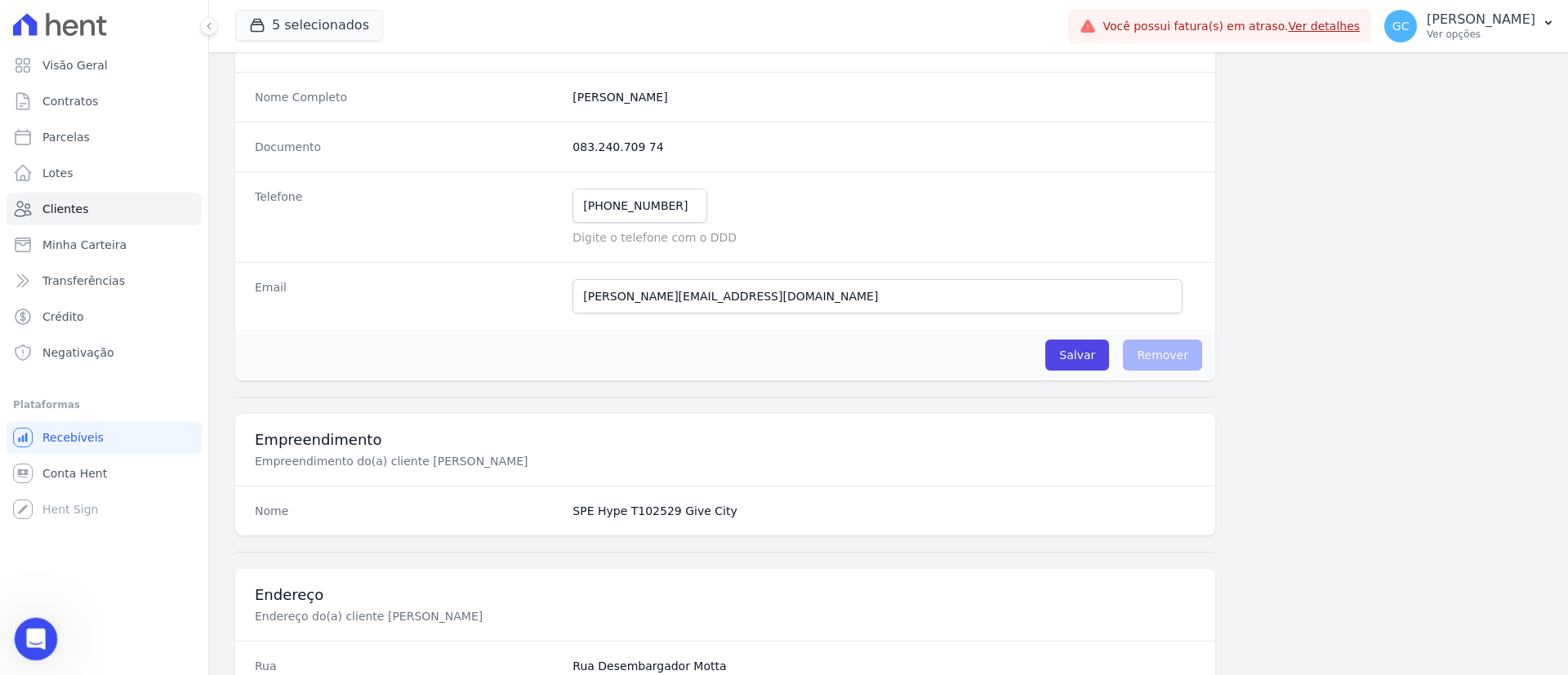
scroll to position [0, 0]
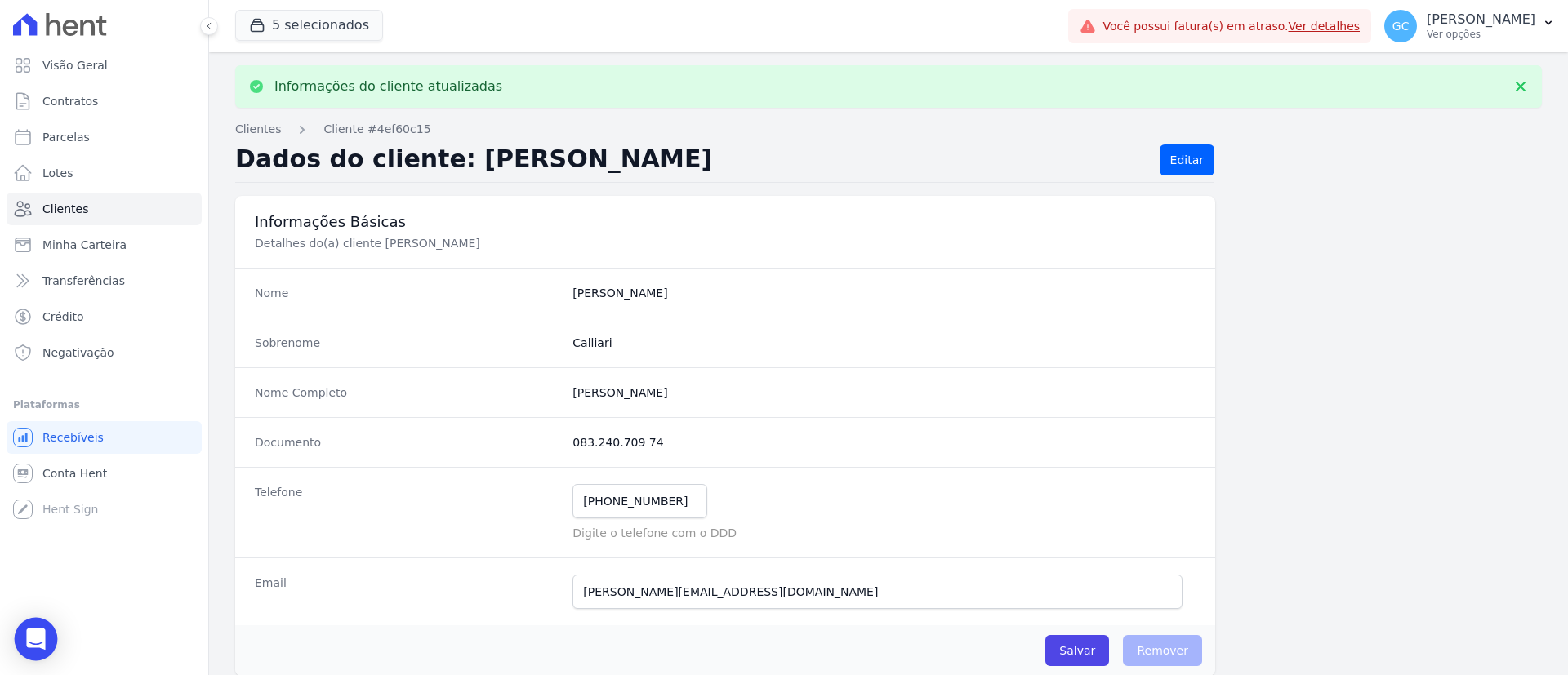
click at [38, 631] on icon "Open Intercom Messenger" at bounding box center [36, 639] width 19 height 21
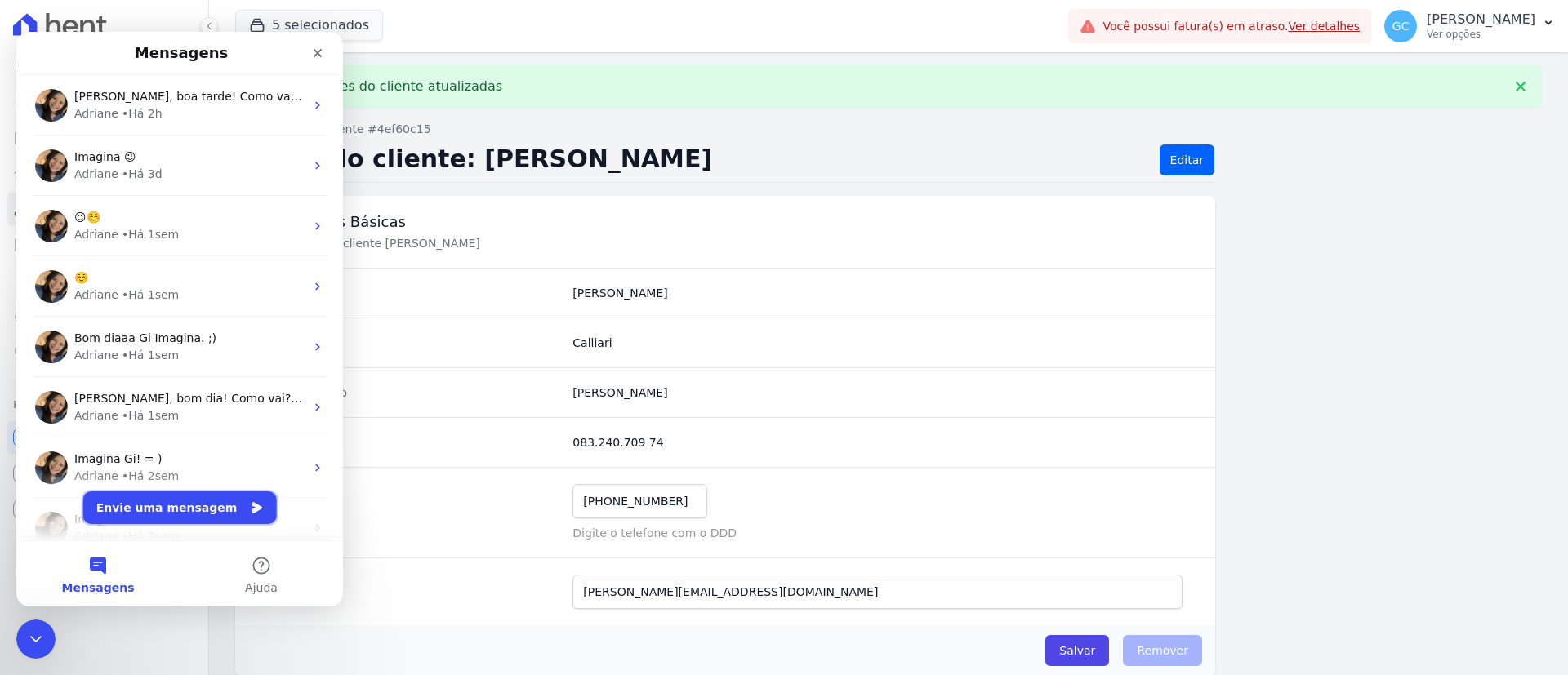
click at [141, 505] on button "Envie uma mensagem" at bounding box center [180, 508] width 193 height 33
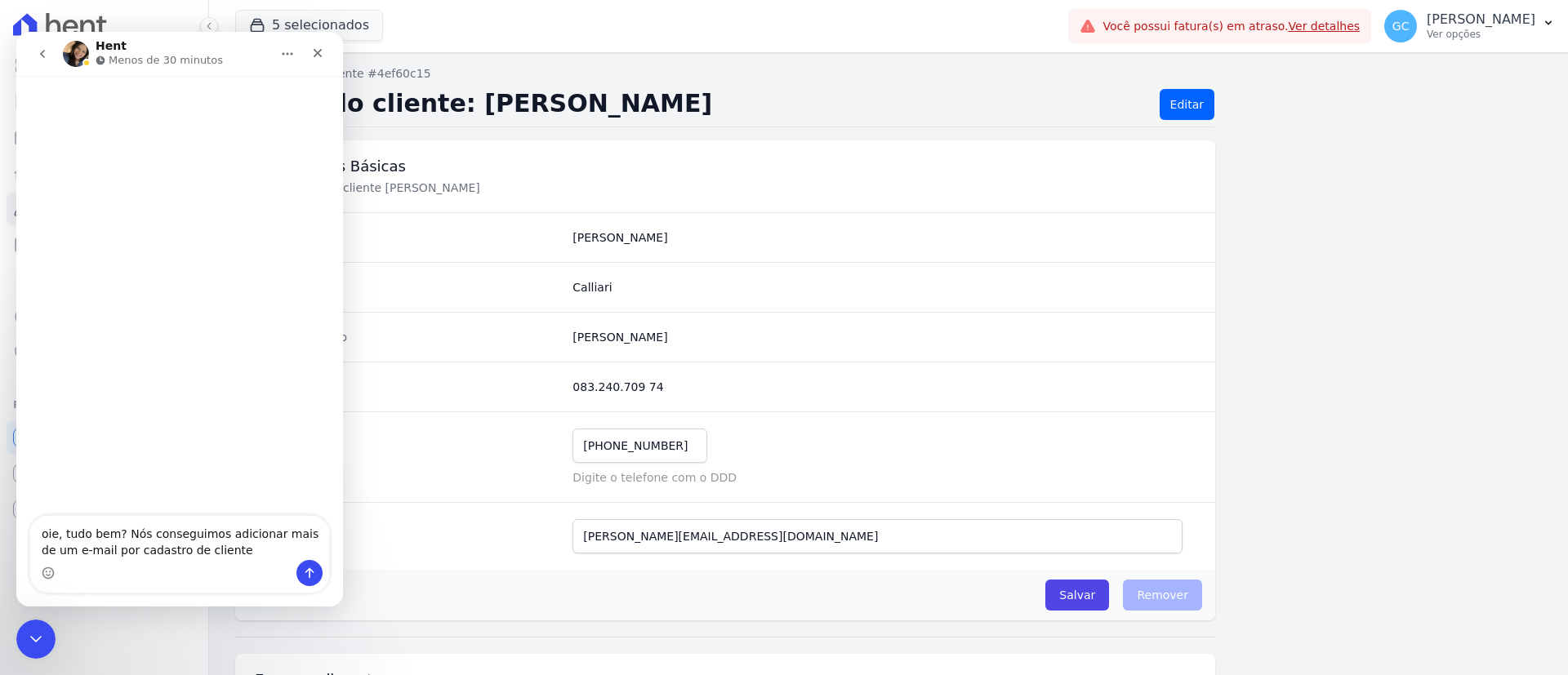
type textarea "oie, tudo bem? Nós conseguimos adicionar mais de um e-mail por cadastro de clie…"
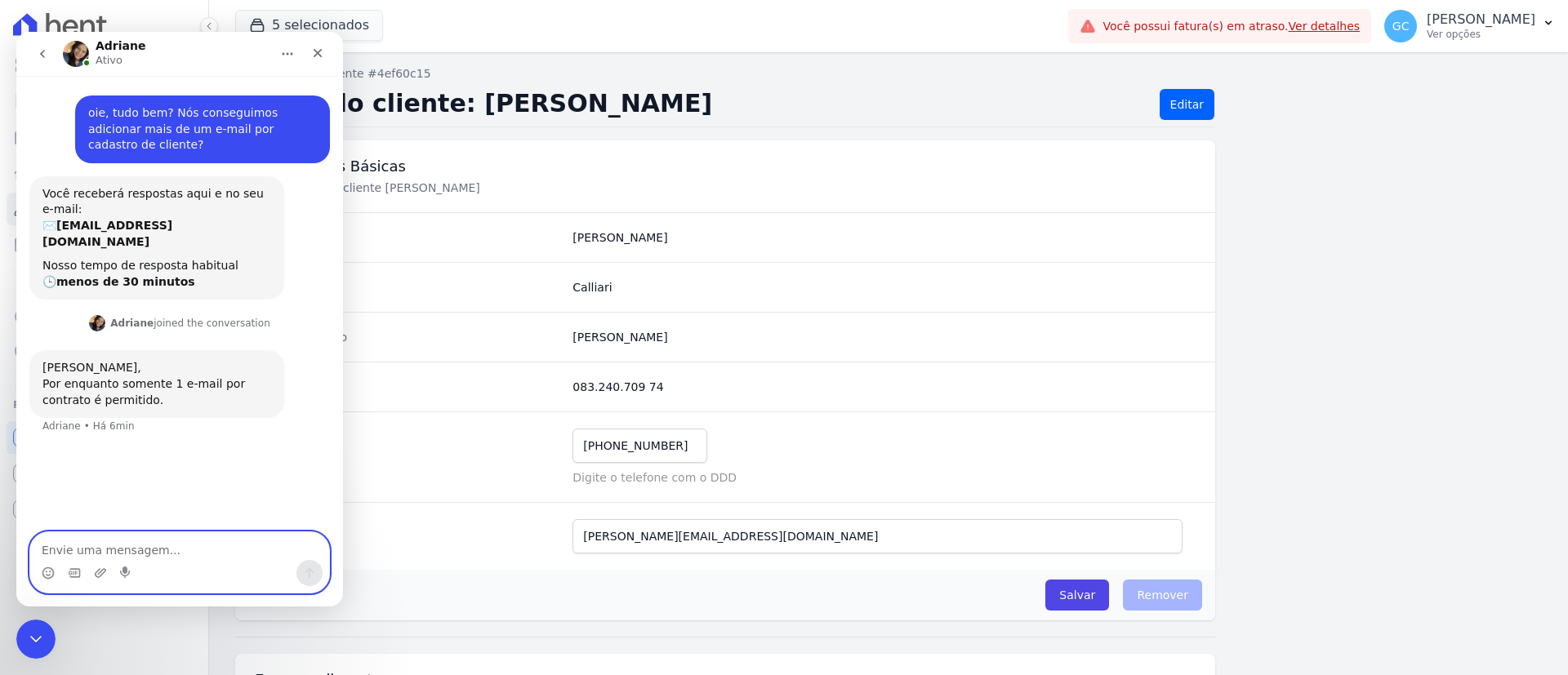
click at [204, 546] on textarea "Envie uma mensagem..." at bounding box center [180, 546] width 299 height 28
type textarea "entendii! obrigada"
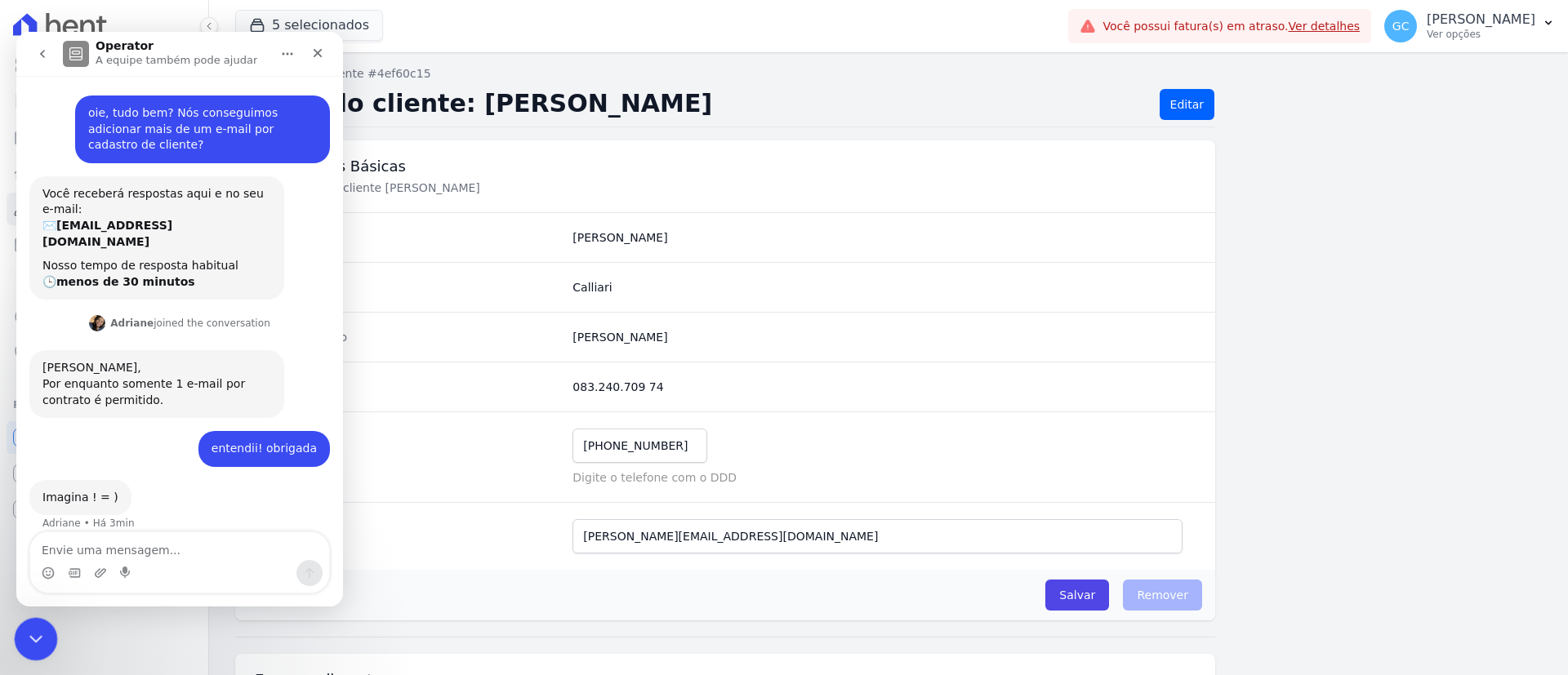
click at [32, 636] on icon "Encerramento do Messenger da Intercom" at bounding box center [33, 637] width 20 height 20
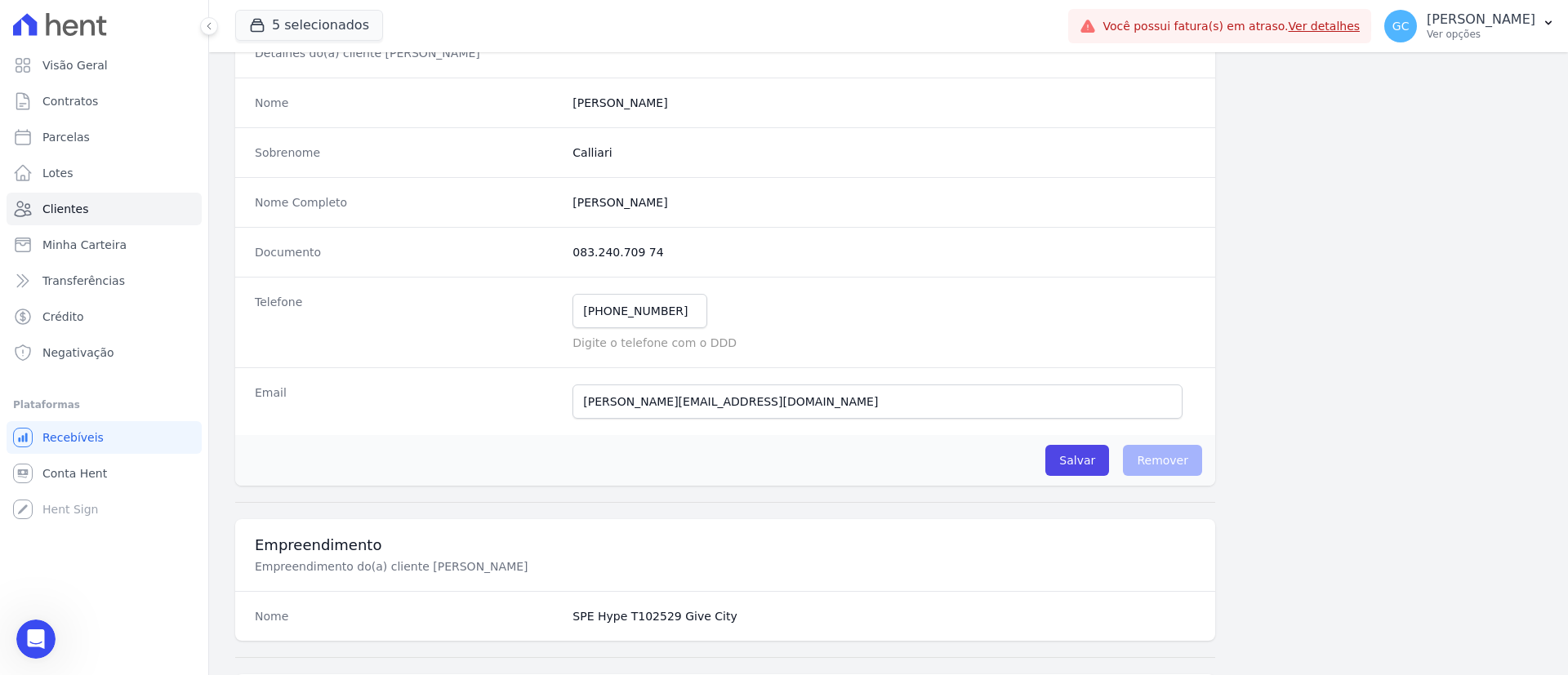
scroll to position [117, 0]
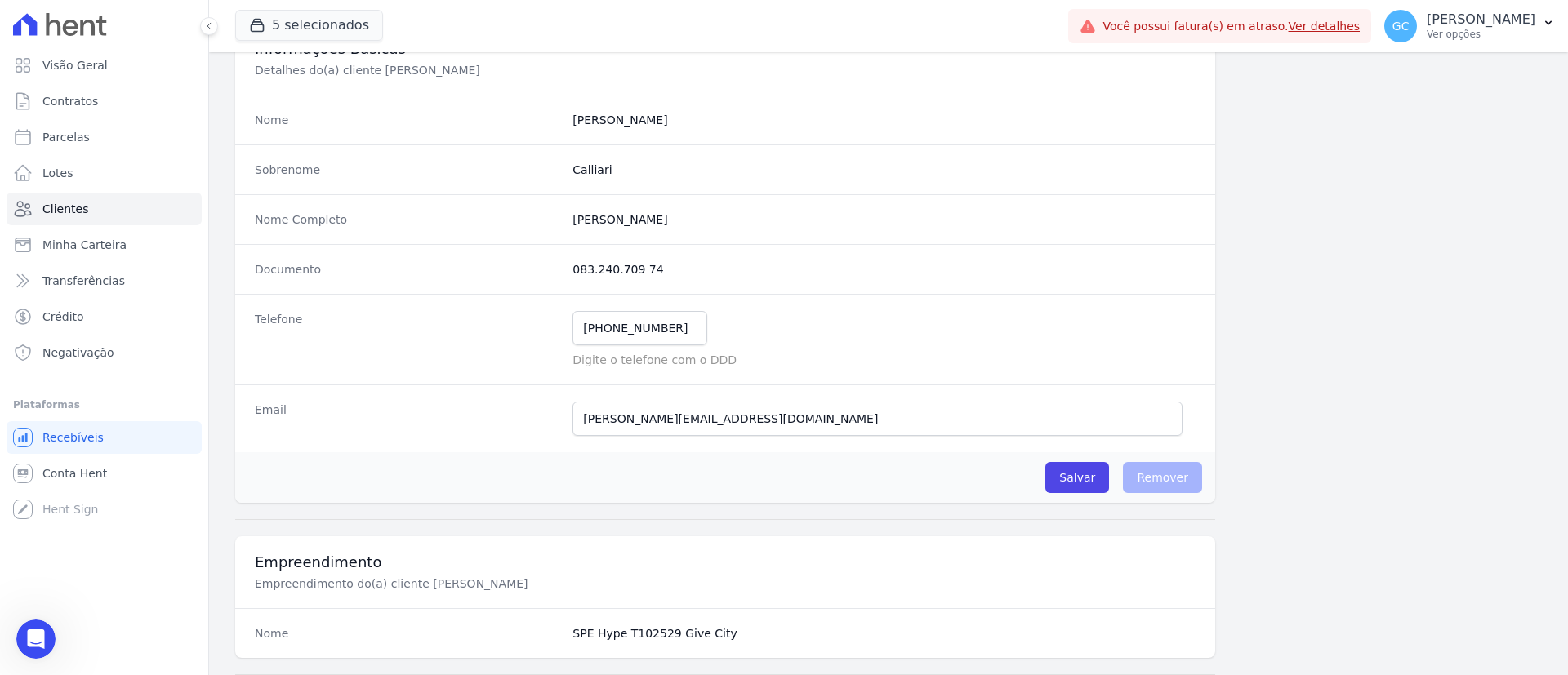
click at [575, 216] on completo "[PERSON_NAME]" at bounding box center [884, 219] width 623 height 17
copy completo "[PERSON_NAME]"
